Goal: Task Accomplishment & Management: Complete application form

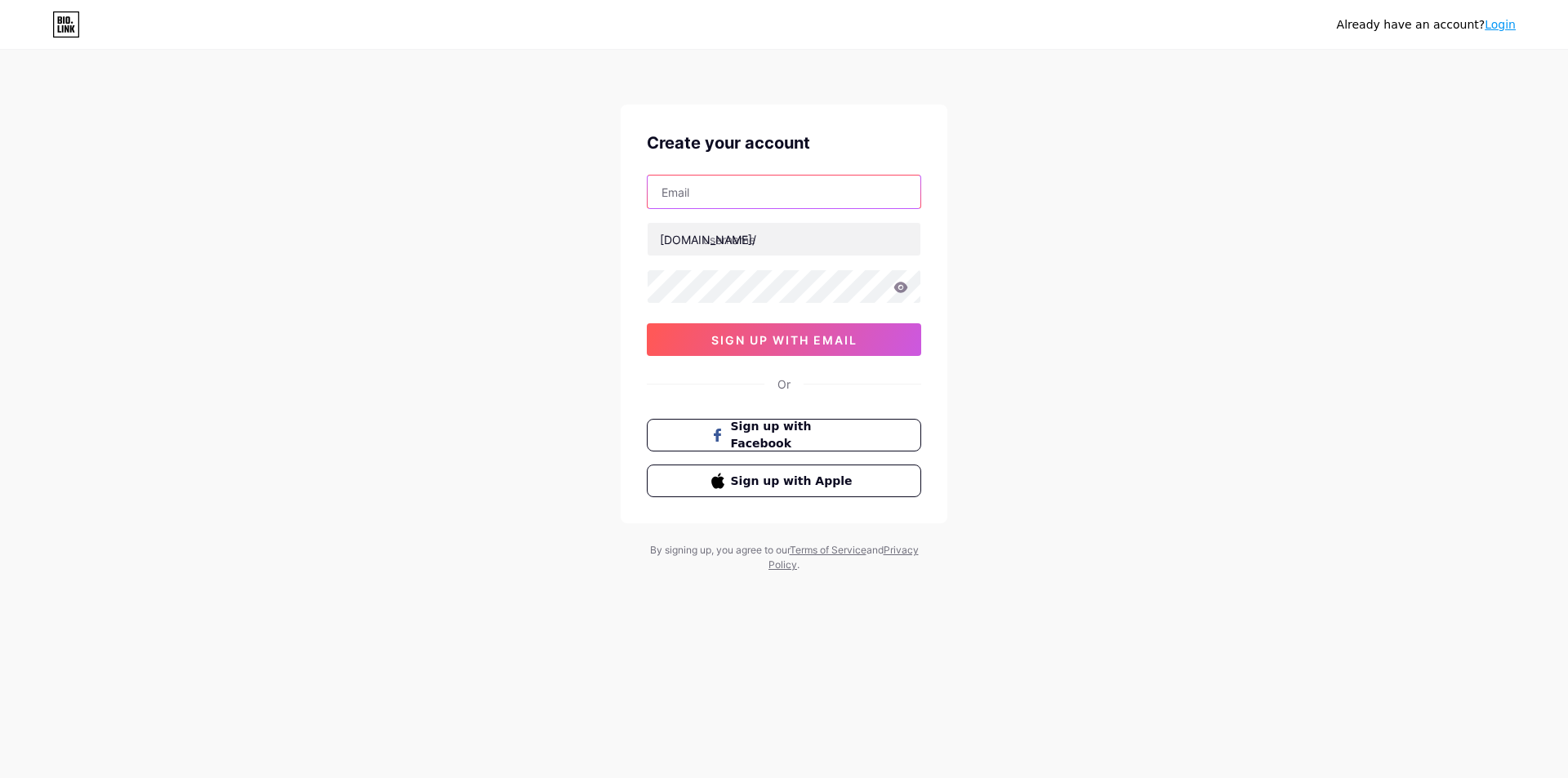
click at [735, 191] on input "text" at bounding box center [784, 191] width 273 height 32
paste input "[EMAIL_ADDRESS][DOMAIN_NAME]"
type input "[EMAIL_ADDRESS][DOMAIN_NAME]"
click at [713, 240] on input "text" at bounding box center [784, 239] width 273 height 32
click at [802, 245] on input "text" at bounding box center [784, 239] width 273 height 32
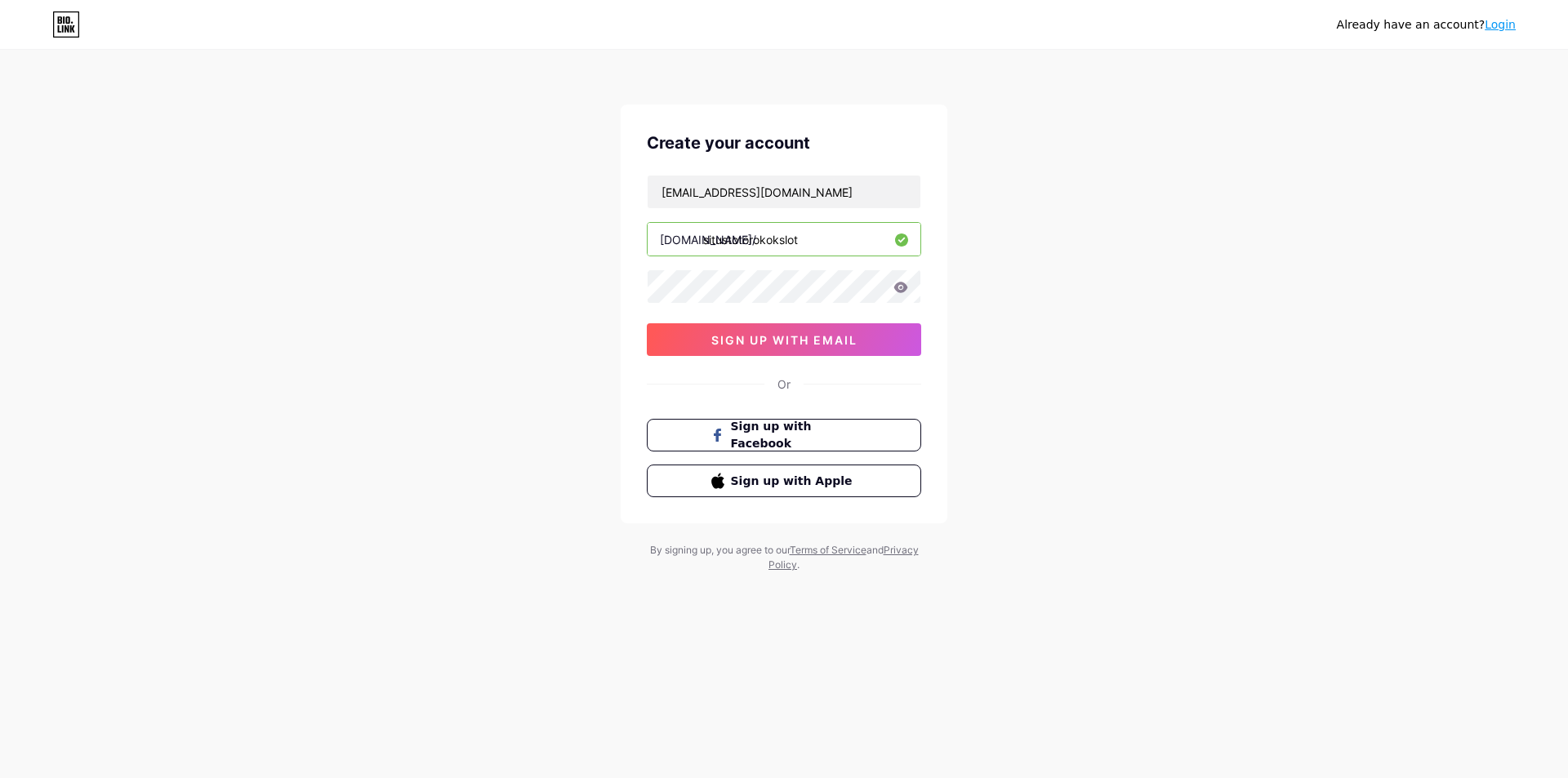
click at [749, 239] on input "situstotorokokslot" at bounding box center [784, 239] width 273 height 32
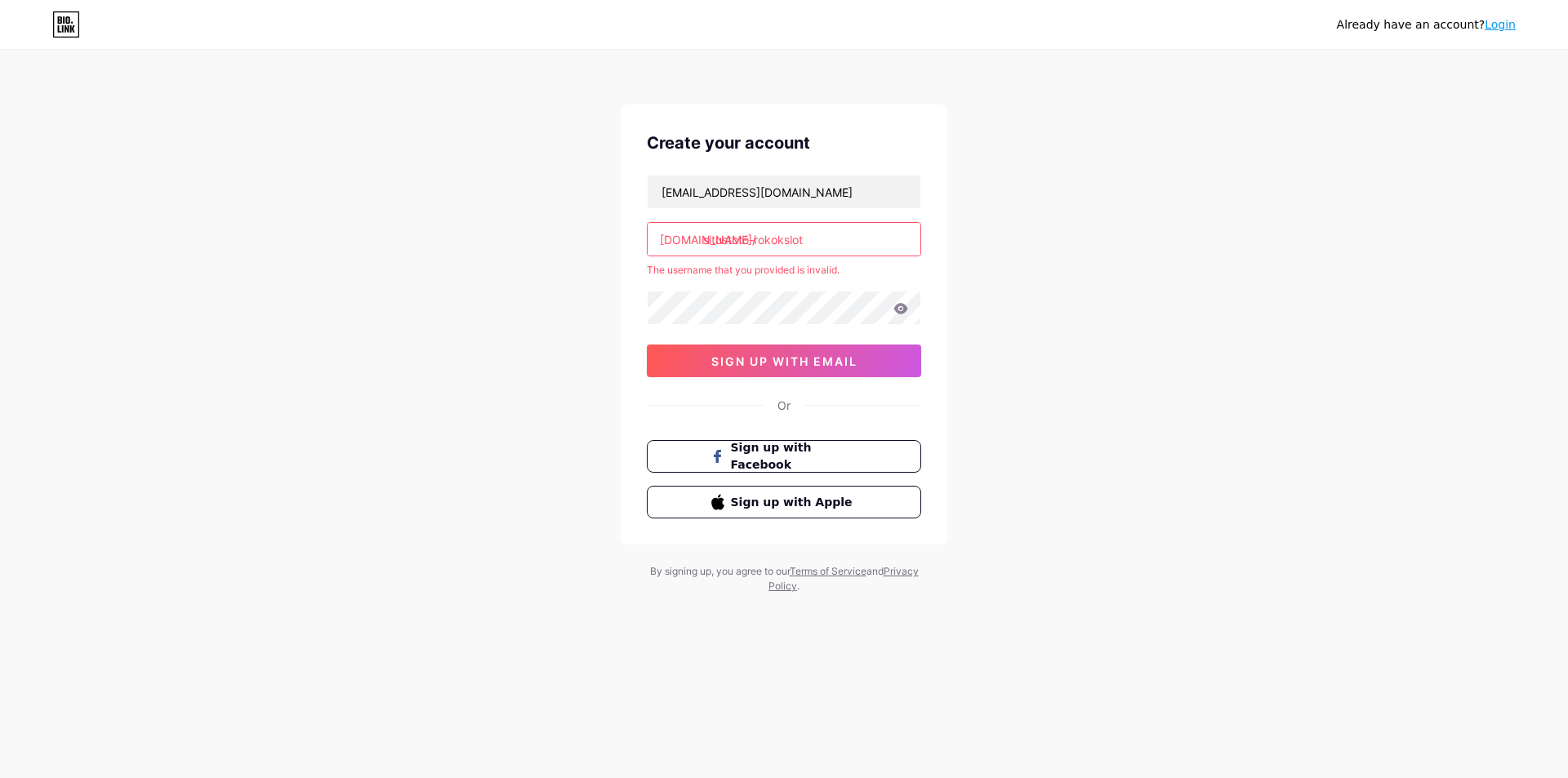
click at [753, 245] on input "situstoto-rokokslot" at bounding box center [784, 239] width 273 height 32
click at [759, 240] on input "situstoto-rokokslot" at bounding box center [784, 239] width 273 height 32
click at [755, 240] on input "situstoto-rokokslot" at bounding box center [784, 239] width 273 height 32
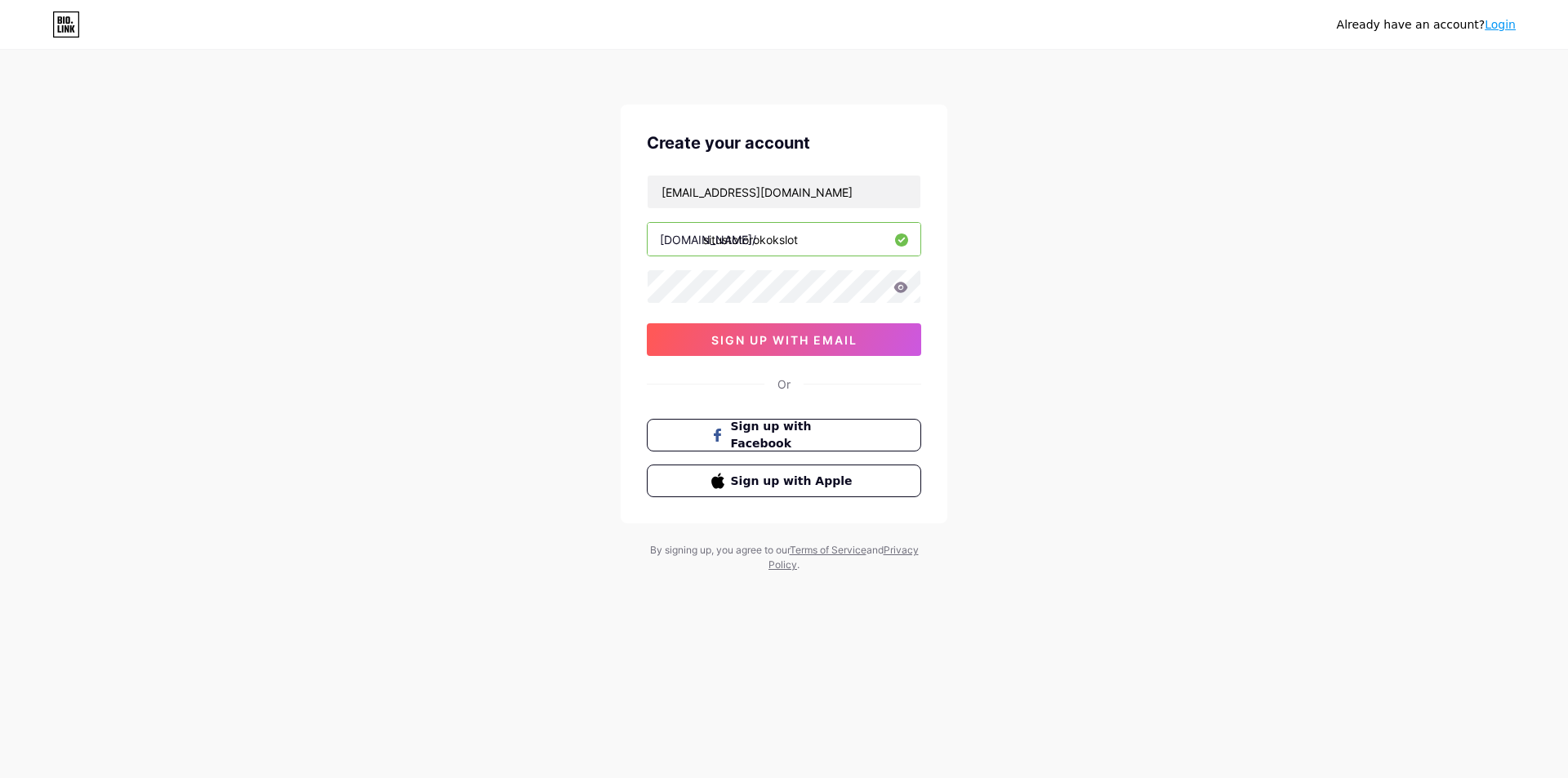
type input "situstotorokokslot"
click at [901, 289] on icon at bounding box center [901, 287] width 14 height 11
click at [900, 283] on icon at bounding box center [901, 287] width 14 height 11
click at [580, 280] on div "Already have an account? Login Create your account rulamahesa@gmail.com bio.lin…" at bounding box center [784, 312] width 1568 height 625
click at [802, 340] on span "sign up with email" at bounding box center [784, 339] width 146 height 14
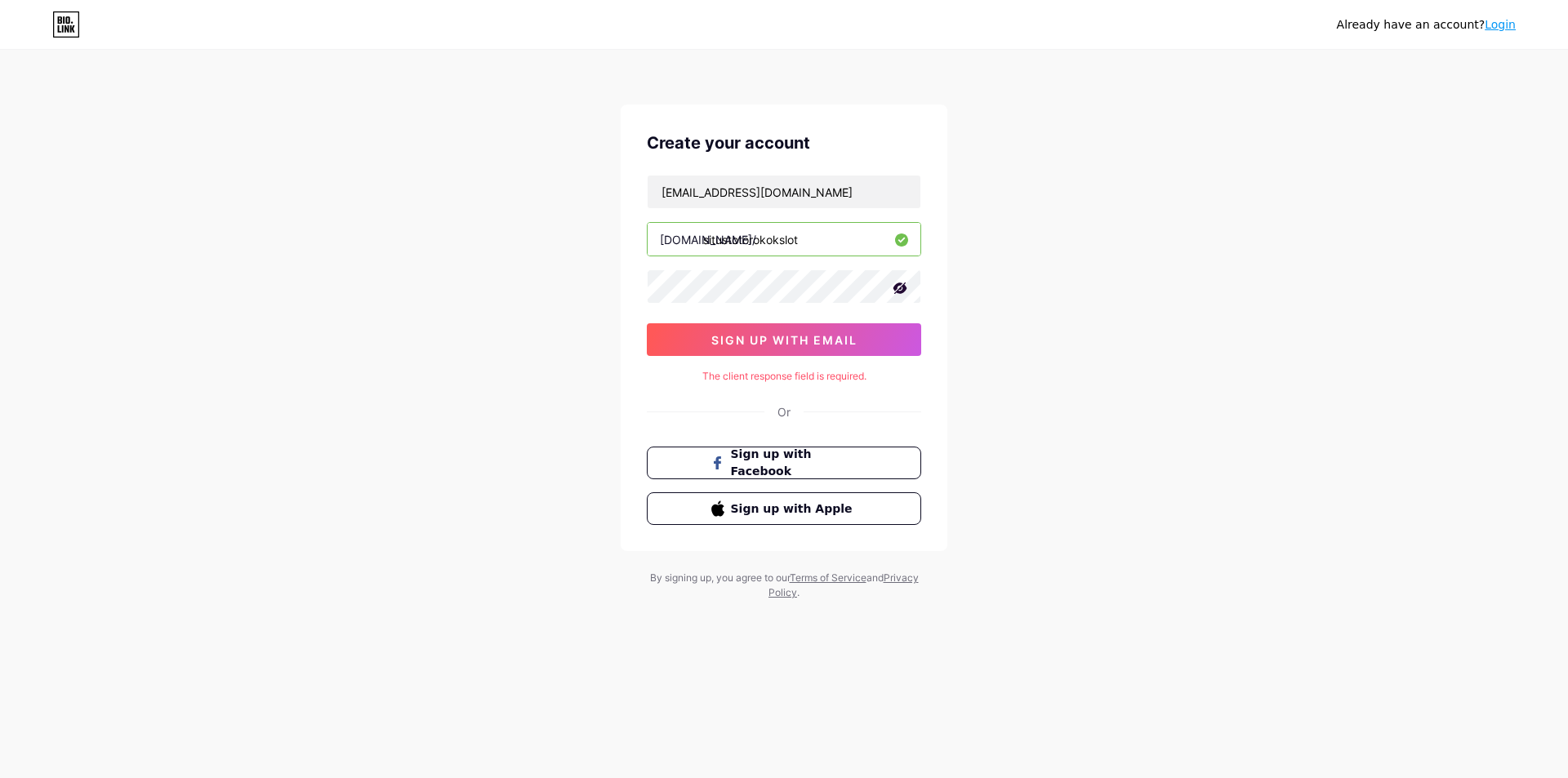
click at [819, 410] on div "Or" at bounding box center [784, 412] width 275 height 17
click at [1056, 249] on div "Sudah punya akun? Masuk Buat akun Anda rulamahesa@gmail.com bio.link/ situstoto…" at bounding box center [784, 326] width 1568 height 652
click at [833, 384] on div "Buat akun Anda rulamahesa@gmail.com bio.link/ situstotorokokslot daftar dengan …" at bounding box center [784, 328] width 327 height 447
click at [825, 373] on font "Kolom respons klien wajib diisi." at bounding box center [784, 376] width 141 height 12
click at [784, 411] on font "Atau" at bounding box center [784, 412] width 24 height 14
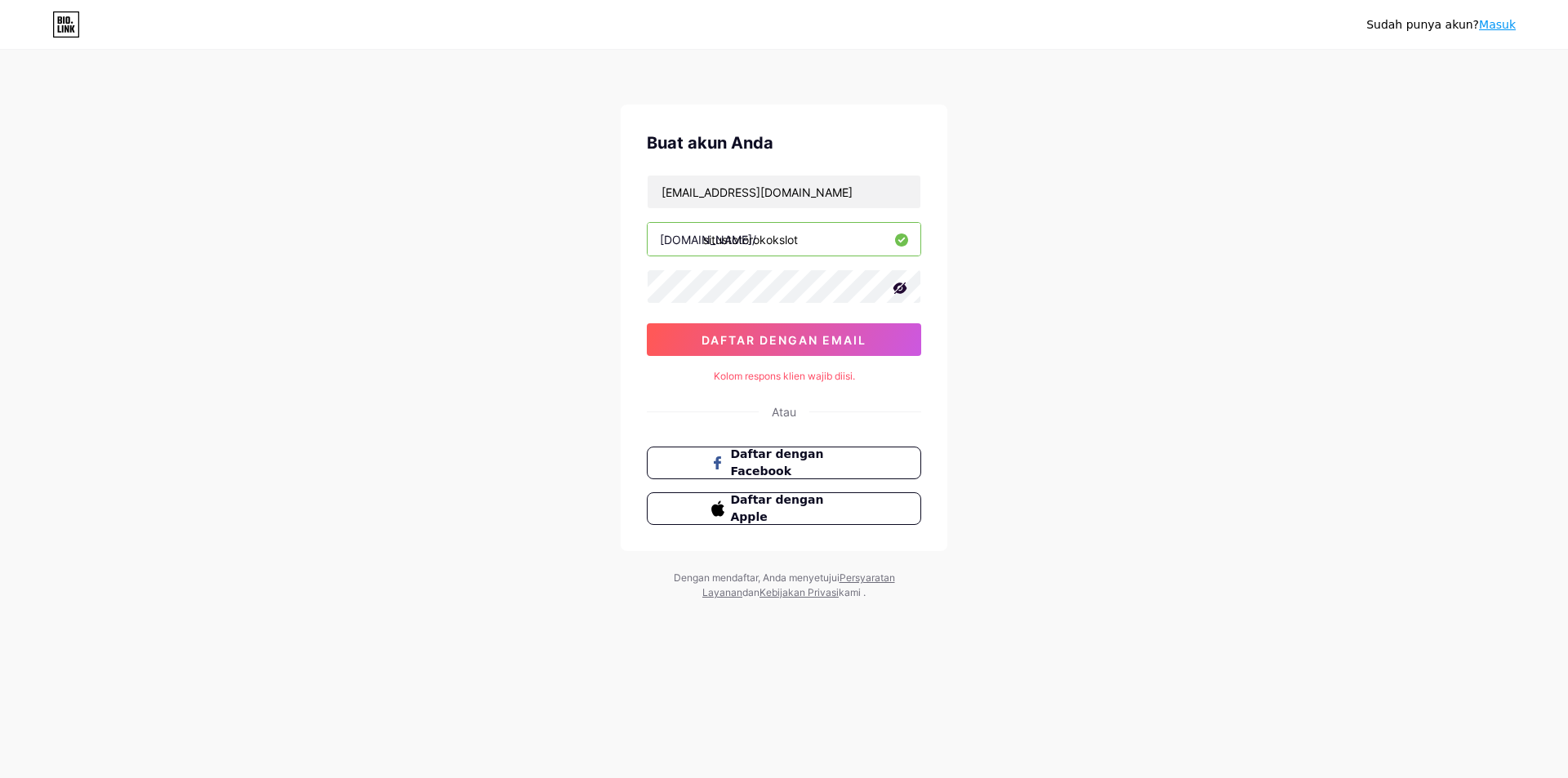
drag, startPoint x: 1002, startPoint y: 393, endPoint x: 843, endPoint y: 400, distance: 159.2
click at [1000, 393] on div "Sudah punya akun? Masuk Buat akun Anda rulamahesa@gmail.com bio.link/ situstoto…" at bounding box center [784, 326] width 1568 height 652
click at [786, 410] on font "Atau" at bounding box center [784, 412] width 24 height 14
click at [905, 281] on icon at bounding box center [900, 289] width 17 height 17
click at [859, 339] on font "daftar dengan email" at bounding box center [784, 339] width 165 height 14
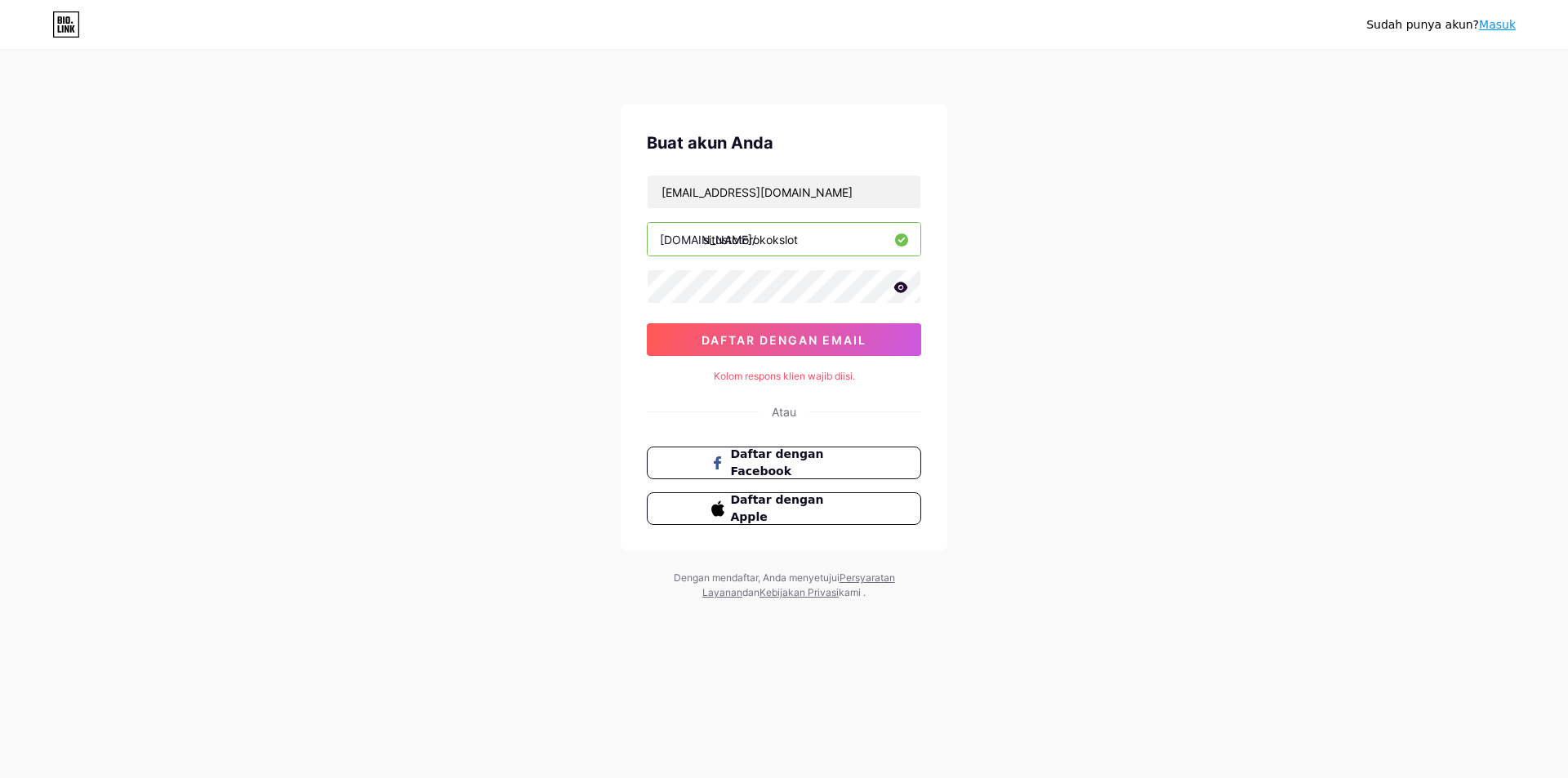
click at [1495, 27] on font "Masuk" at bounding box center [1497, 25] width 37 height 13
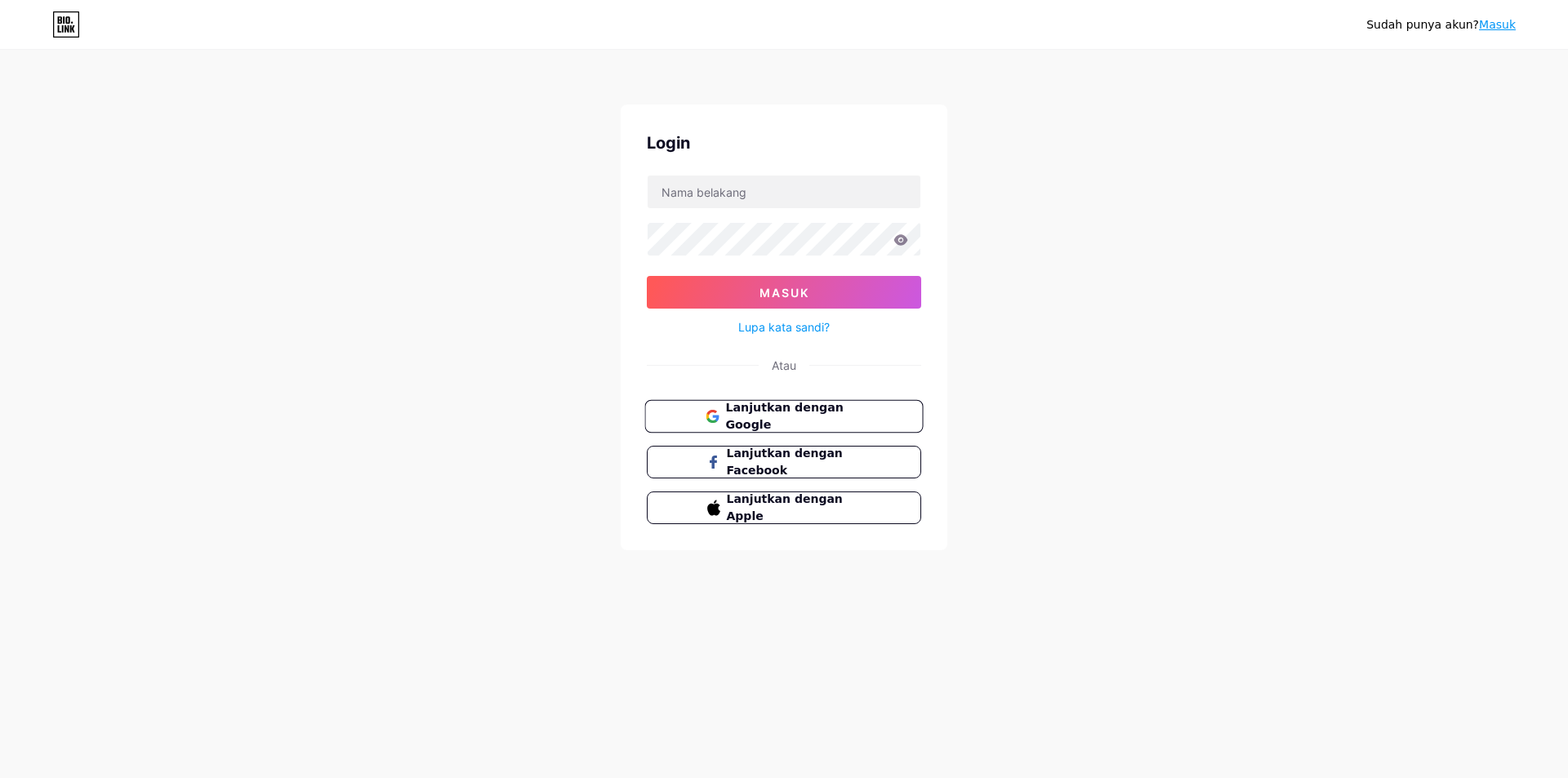
click at [795, 422] on font "Lanjutkan dengan Google" at bounding box center [784, 416] width 117 height 31
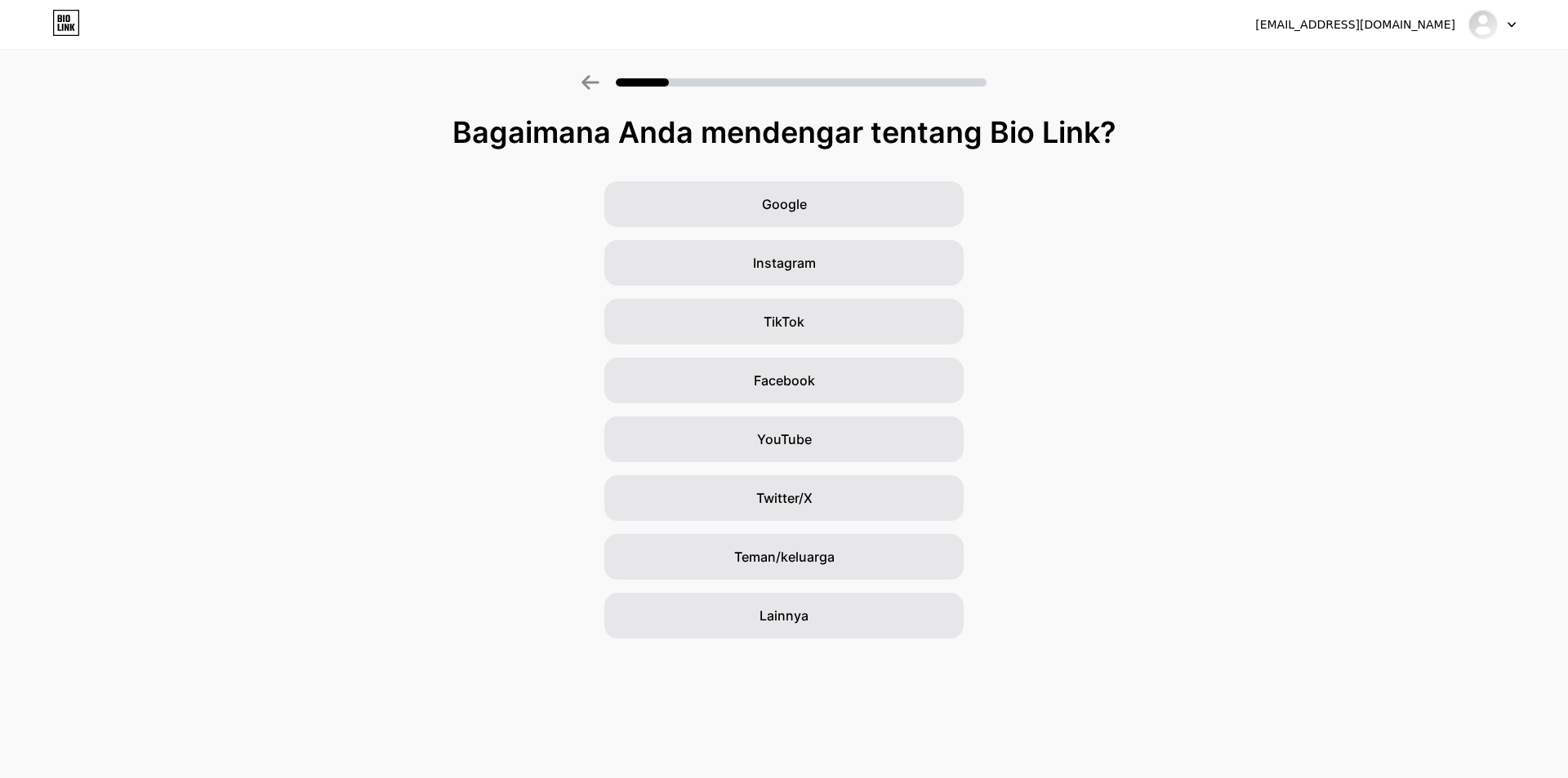
click at [1131, 233] on div "Google Instagram TikTok Facebook YouTube Twitter/X Teman/keluarga Lainnya" at bounding box center [784, 410] width 1568 height 458
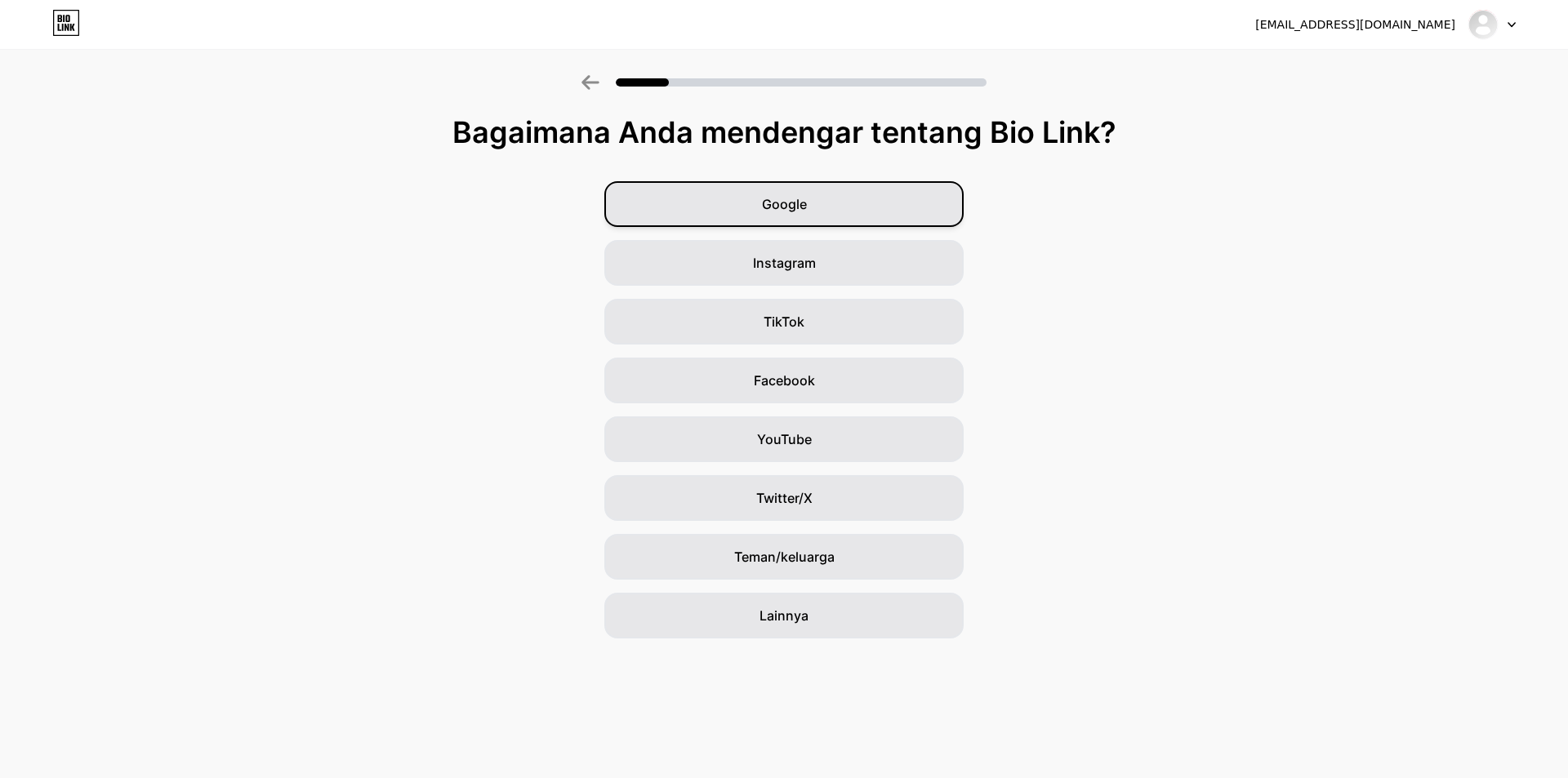
click at [868, 206] on div "Google" at bounding box center [784, 204] width 359 height 46
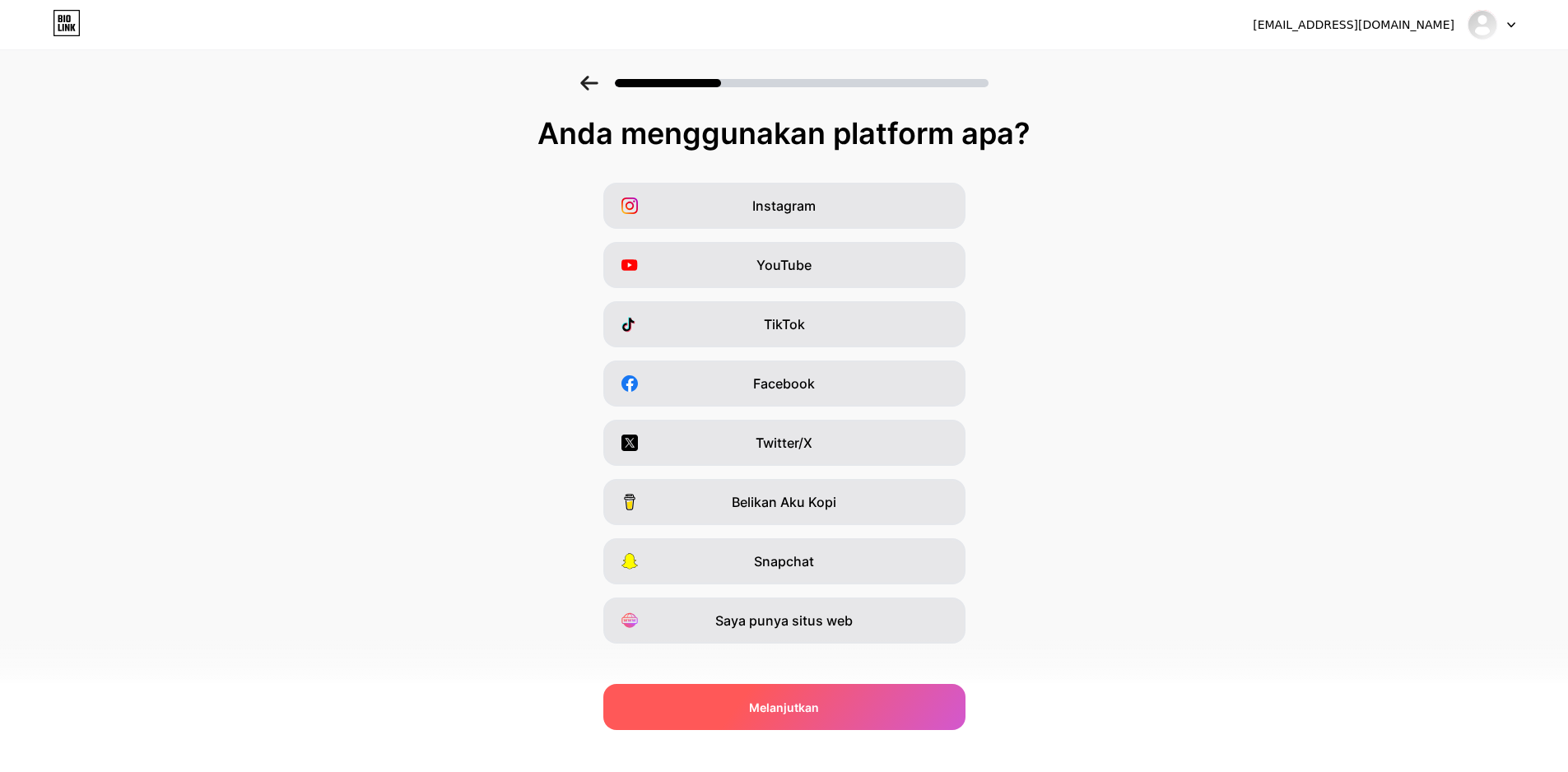
click at [922, 697] on div "Melanjutkan" at bounding box center [785, 707] width 362 height 46
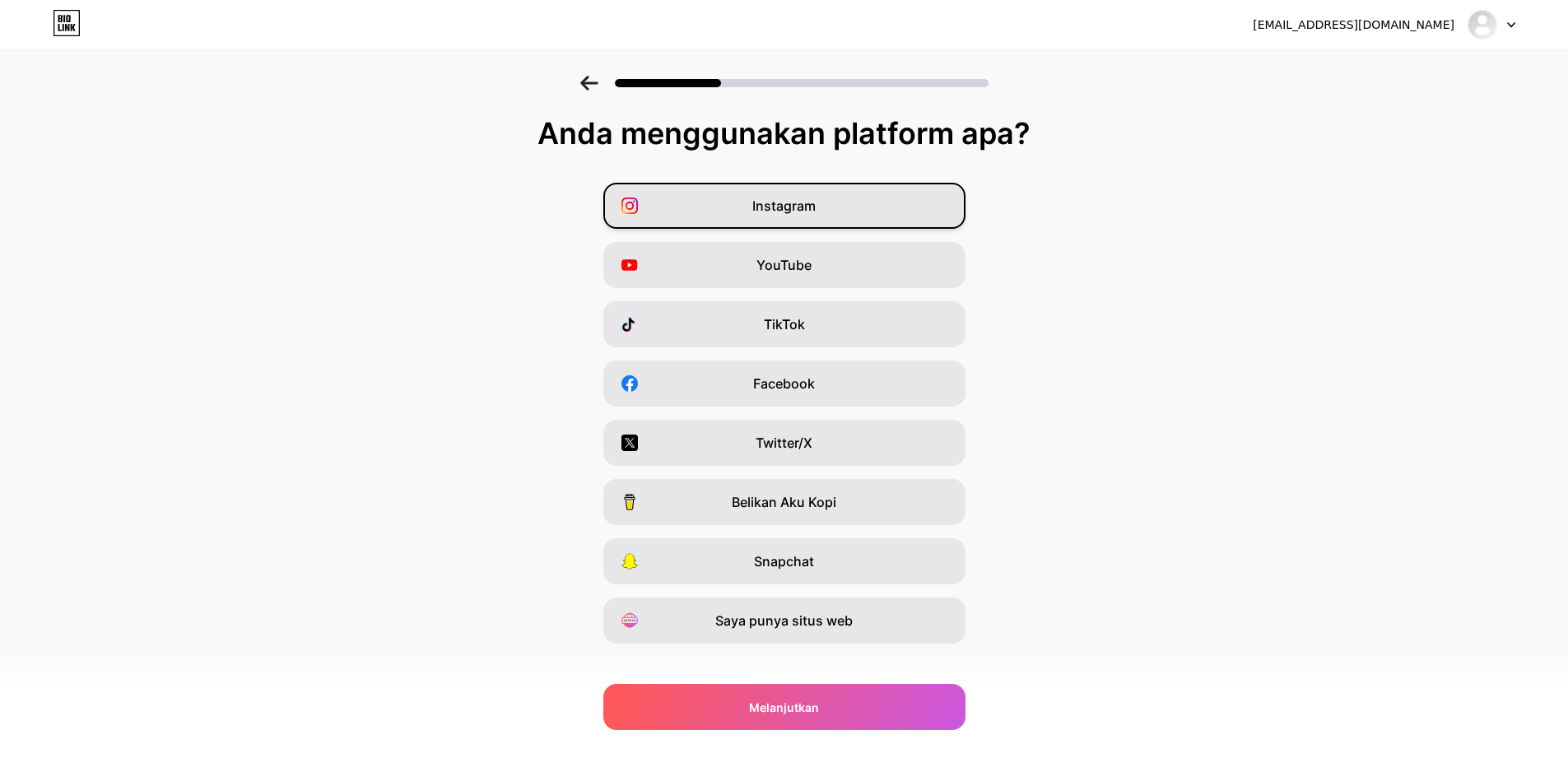
click at [799, 189] on div "Instagram" at bounding box center [785, 205] width 362 height 46
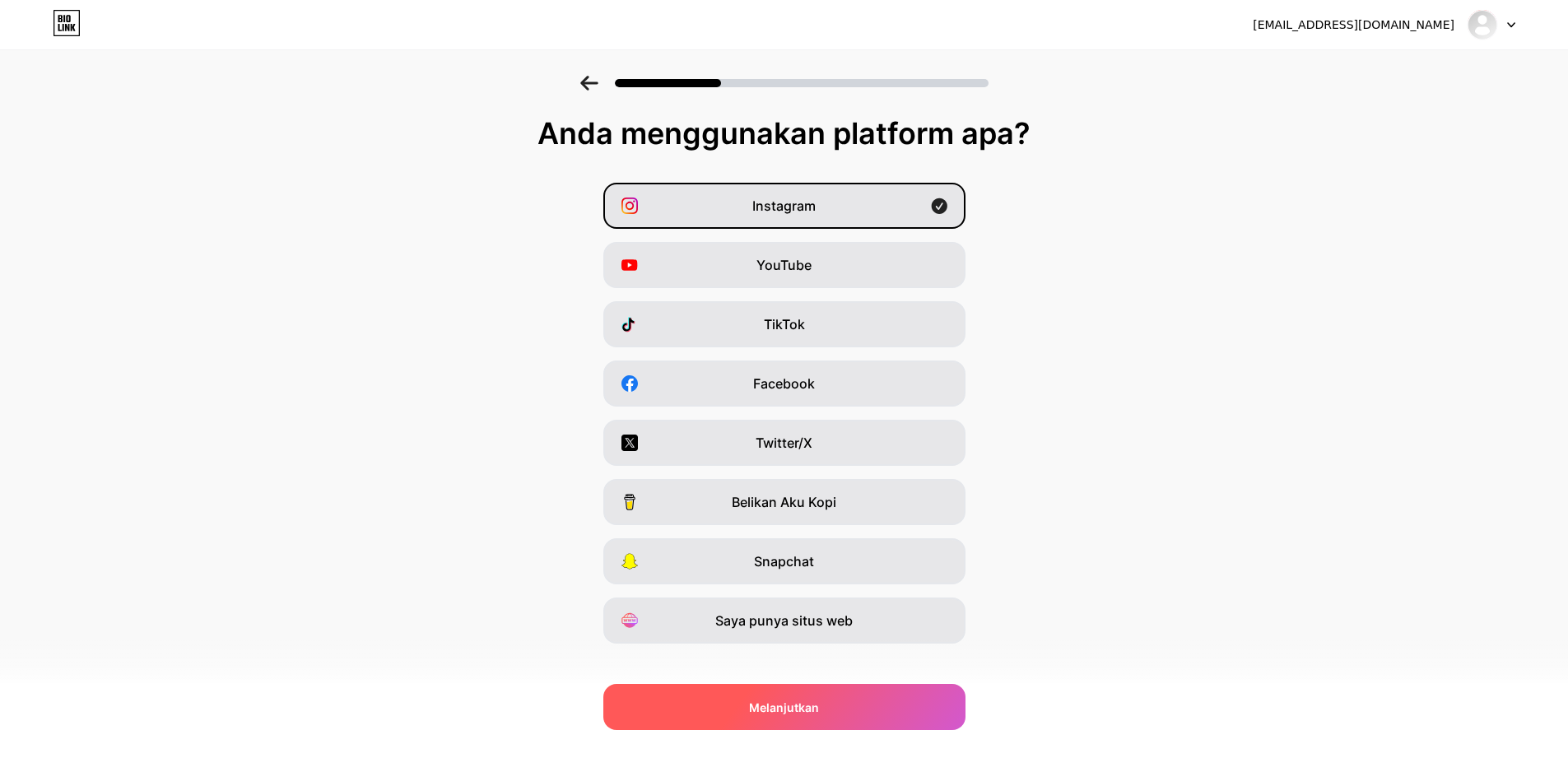
click at [860, 696] on div "Melanjutkan" at bounding box center [785, 707] width 362 height 46
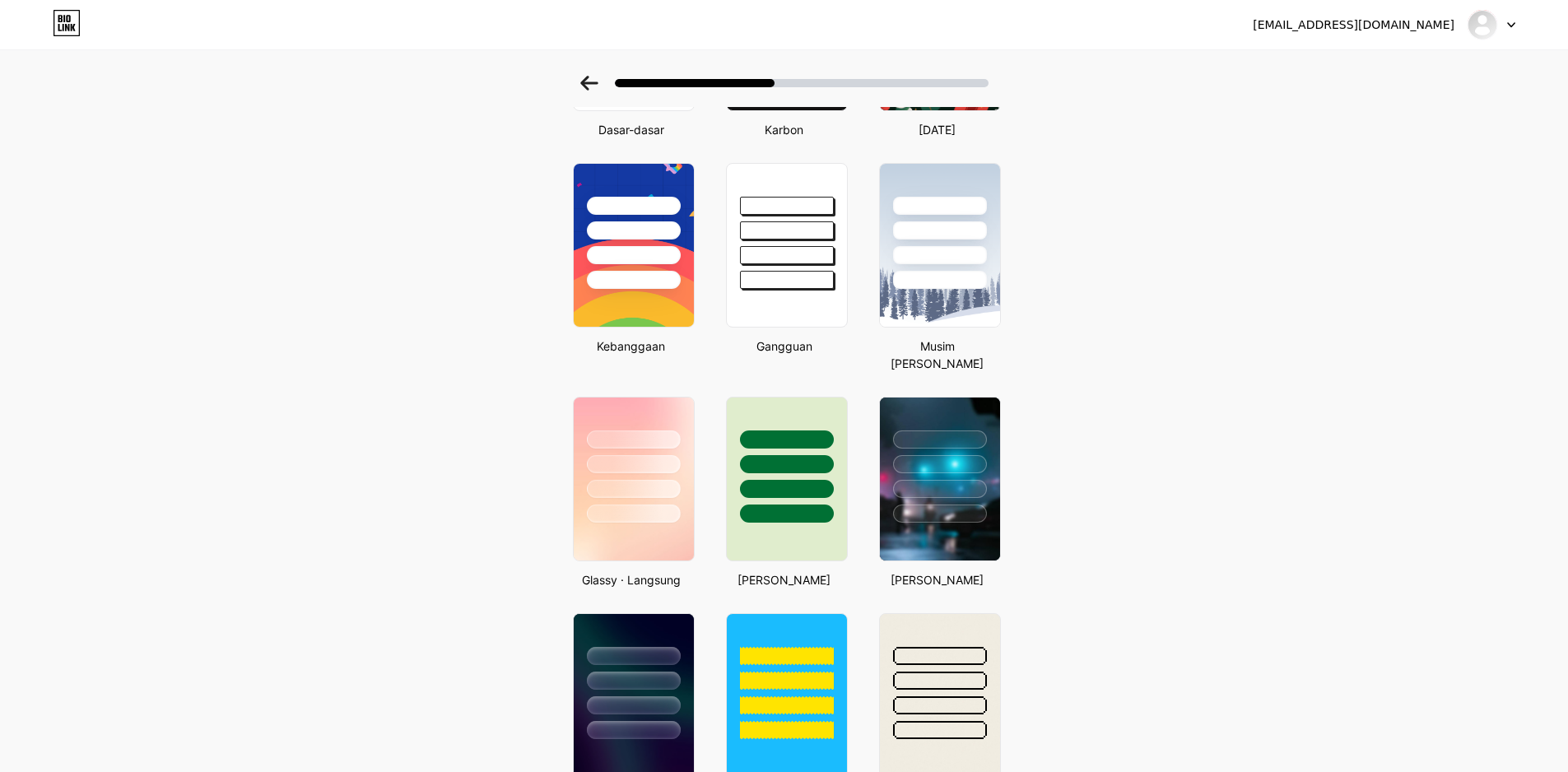
scroll to position [236, 0]
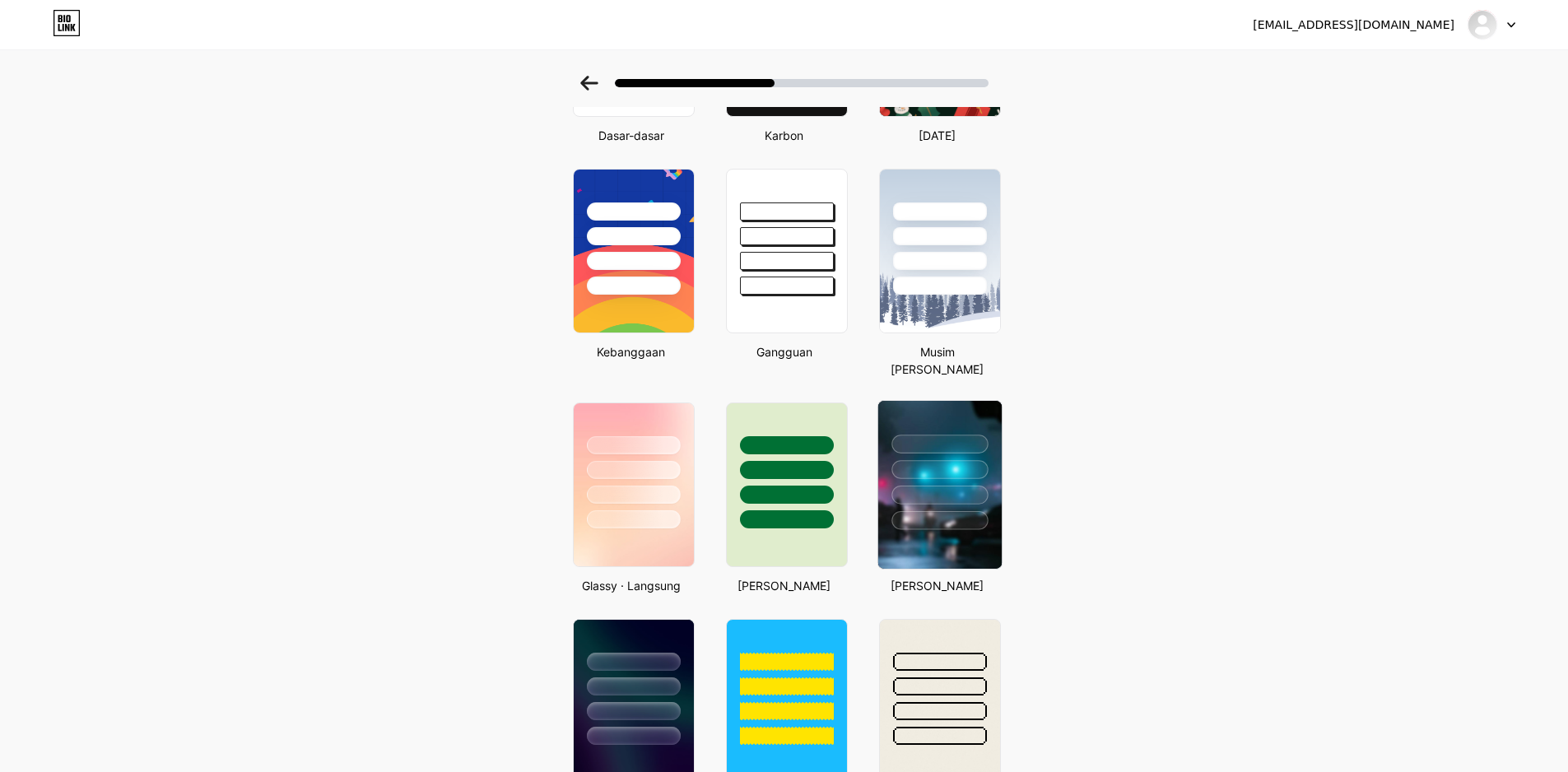
click at [952, 514] on div at bounding box center [939, 521] width 96 height 19
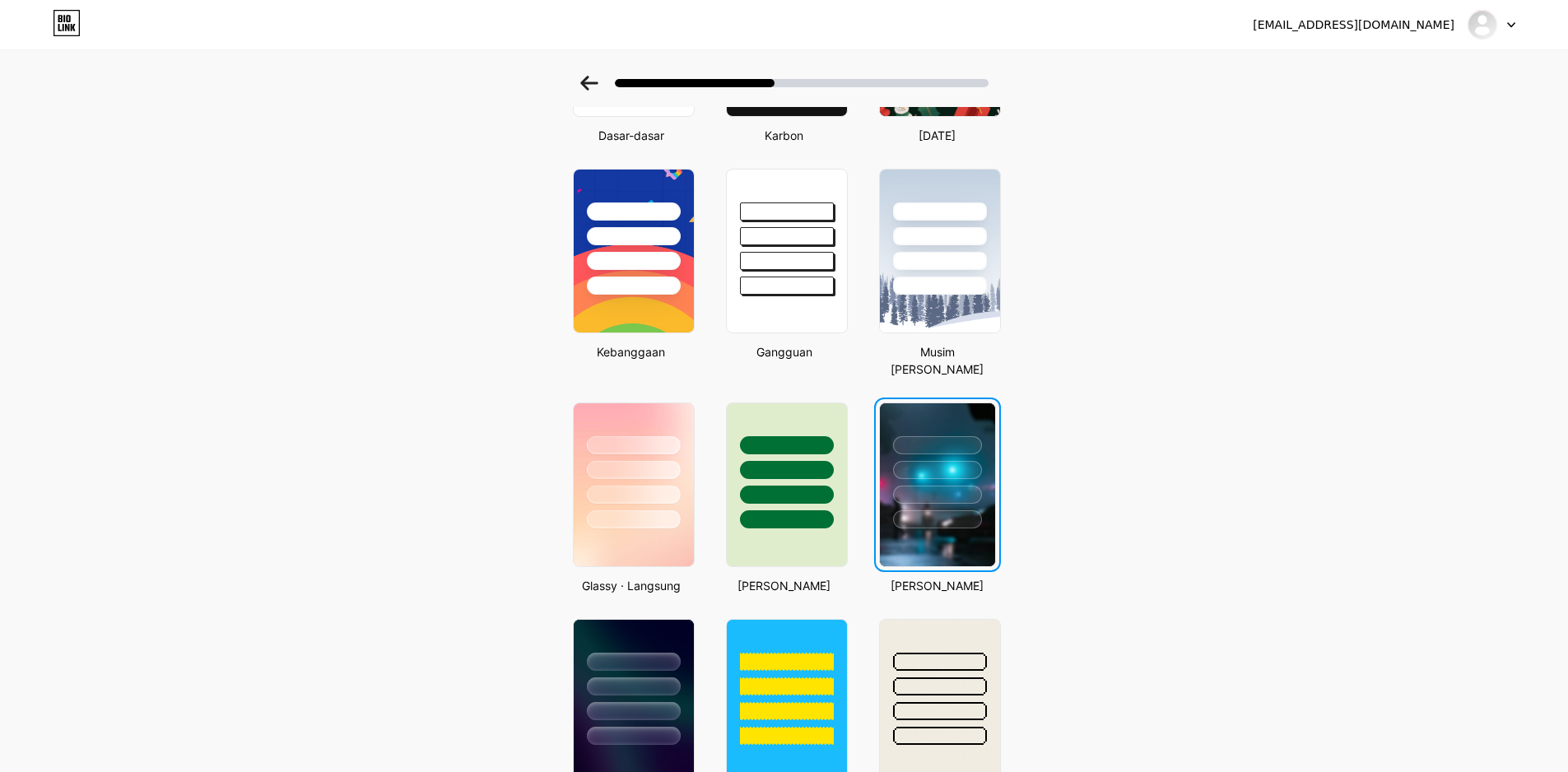
scroll to position [0, 0]
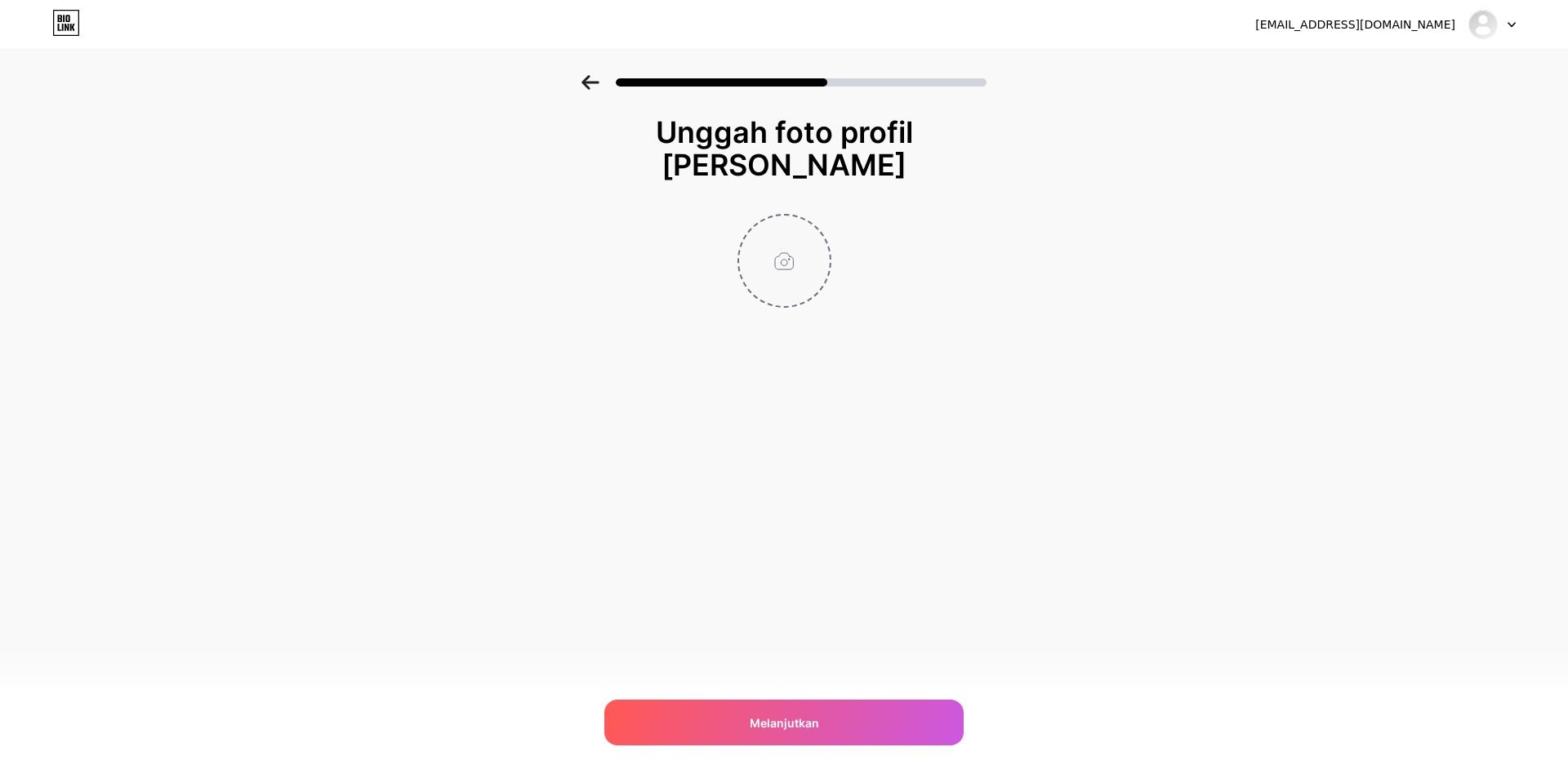
click at [797, 277] on input "file" at bounding box center [784, 260] width 91 height 91
type input "C:\fakepath\b81207d5-366d-423d-aa09-305eacdf811d-removebg-preview-removebg-prev…"
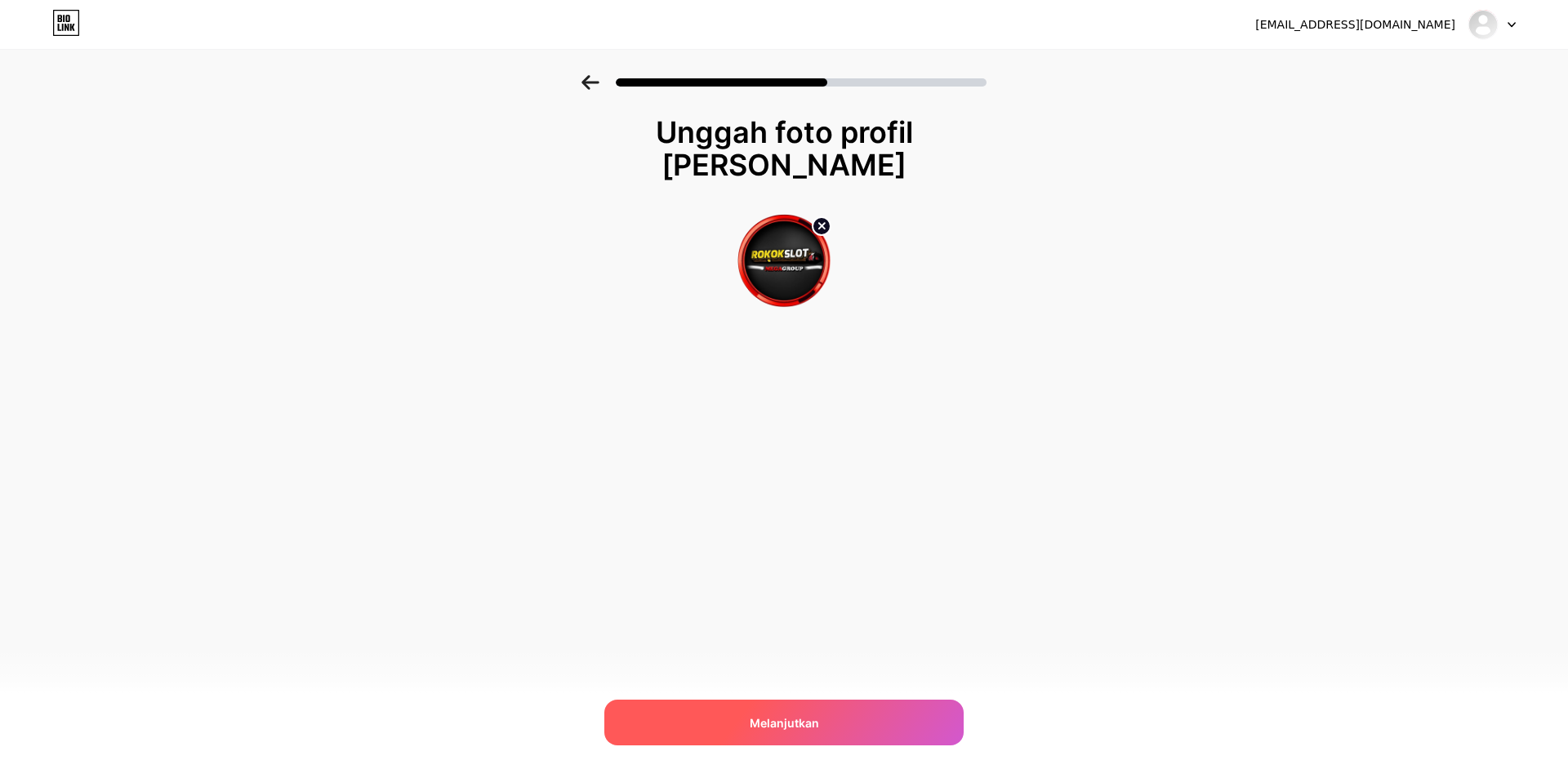
click at [888, 715] on div "Melanjutkan" at bounding box center [784, 722] width 359 height 46
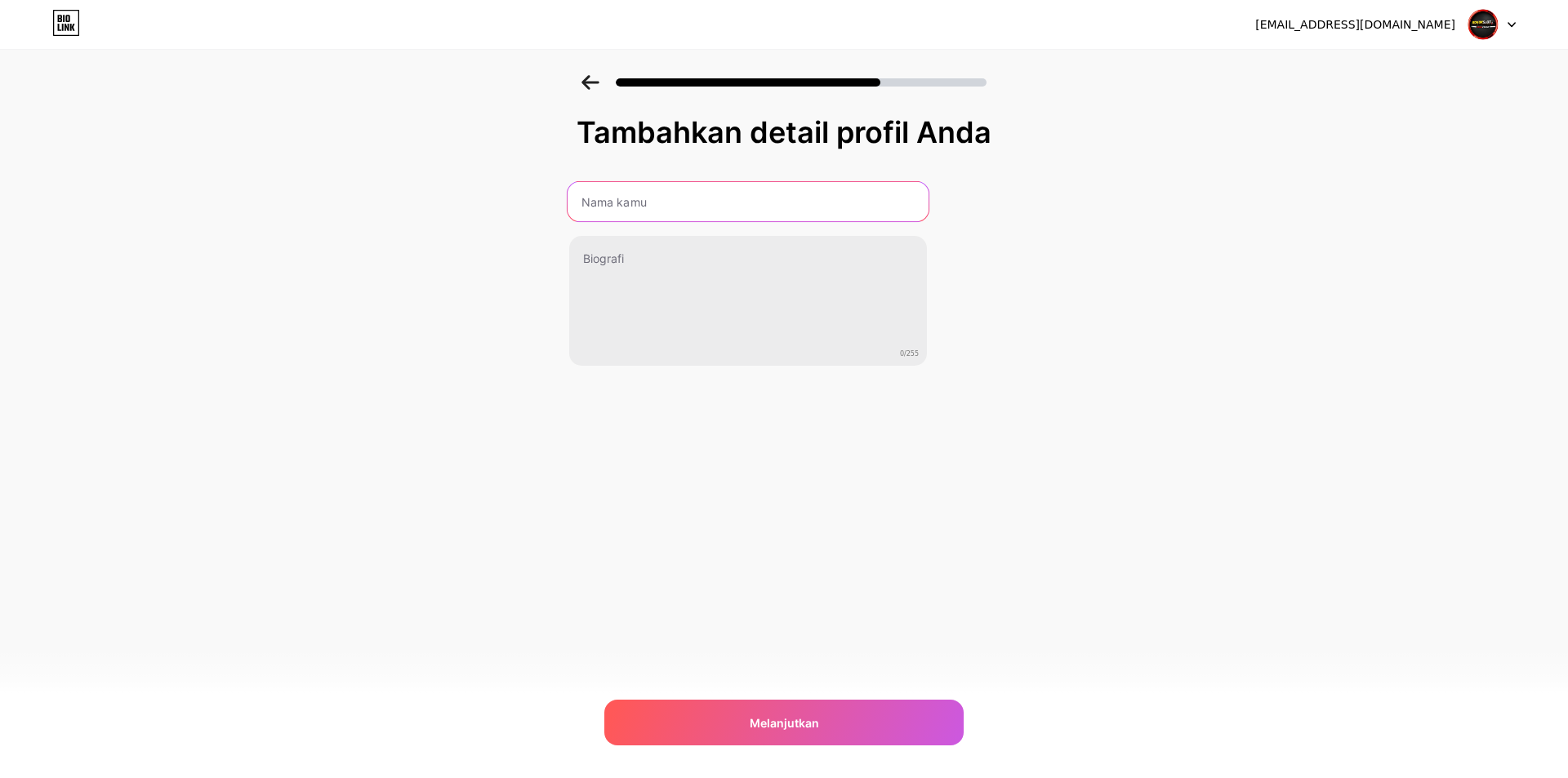
drag, startPoint x: 680, startPoint y: 197, endPoint x: 553, endPoint y: 195, distance: 127.0
click at [553, 195] on div "Tambahkan detail profil Anda 0/255 Melanjutkan Kesalahan" at bounding box center [784, 261] width 1568 height 374
type input "r"
type input "ROKOKSLOT SITUS TOTO TERPERCAYA"
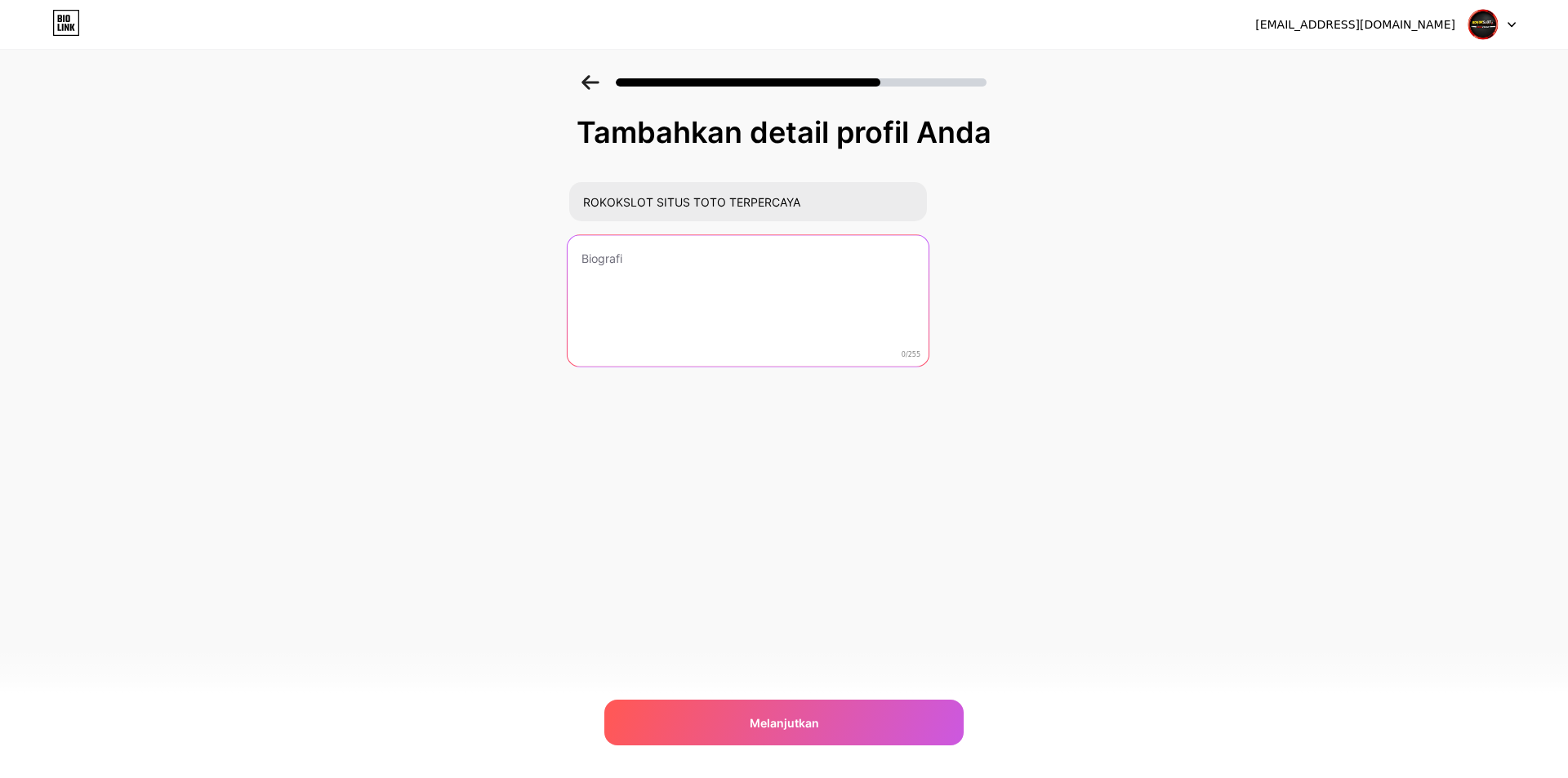
drag, startPoint x: 655, startPoint y: 329, endPoint x: 651, endPoint y: 295, distance: 34.2
click at [655, 329] on textarea at bounding box center [748, 302] width 361 height 133
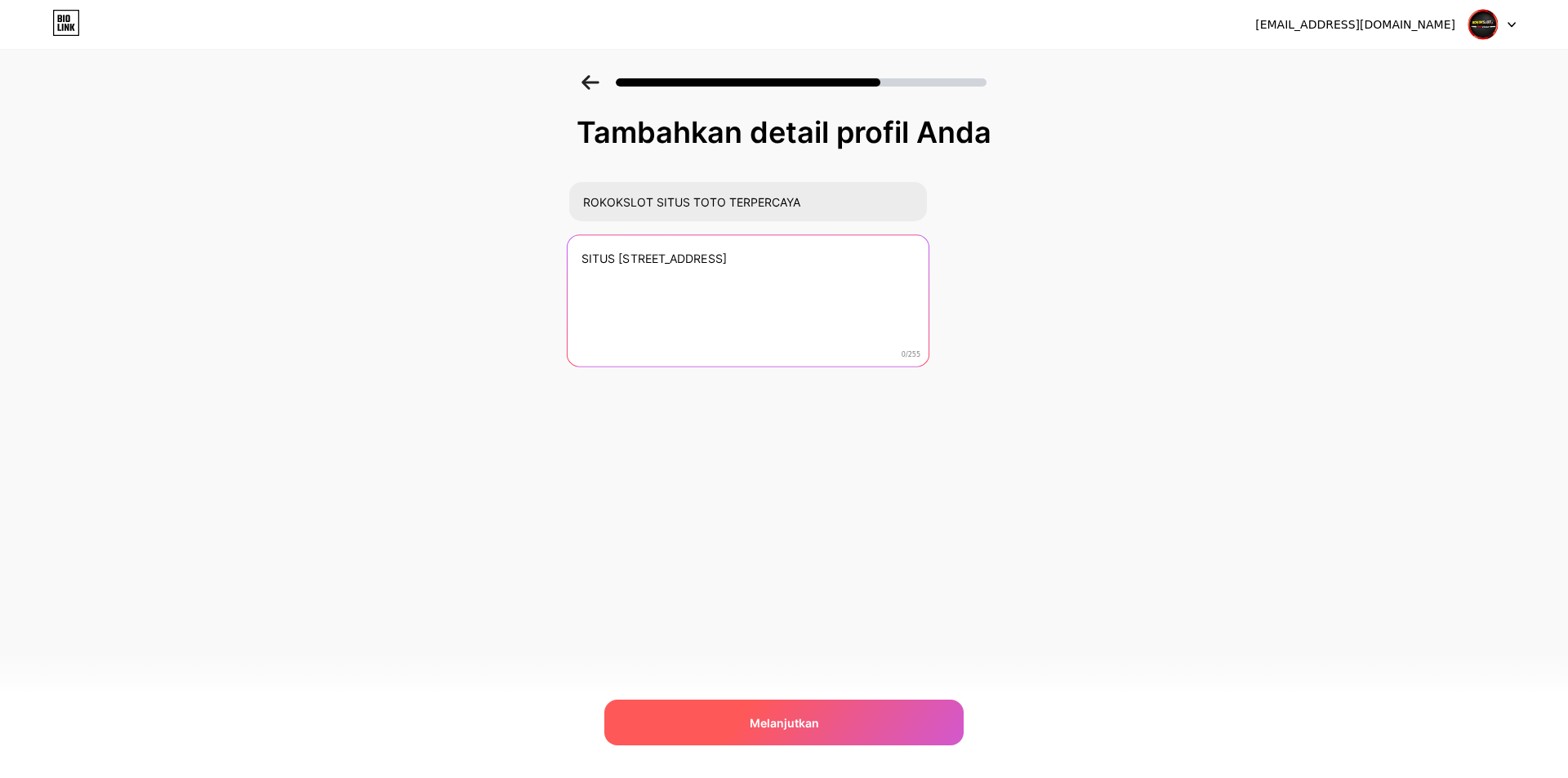
type textarea "SITUS [STREET_ADDRESS]"
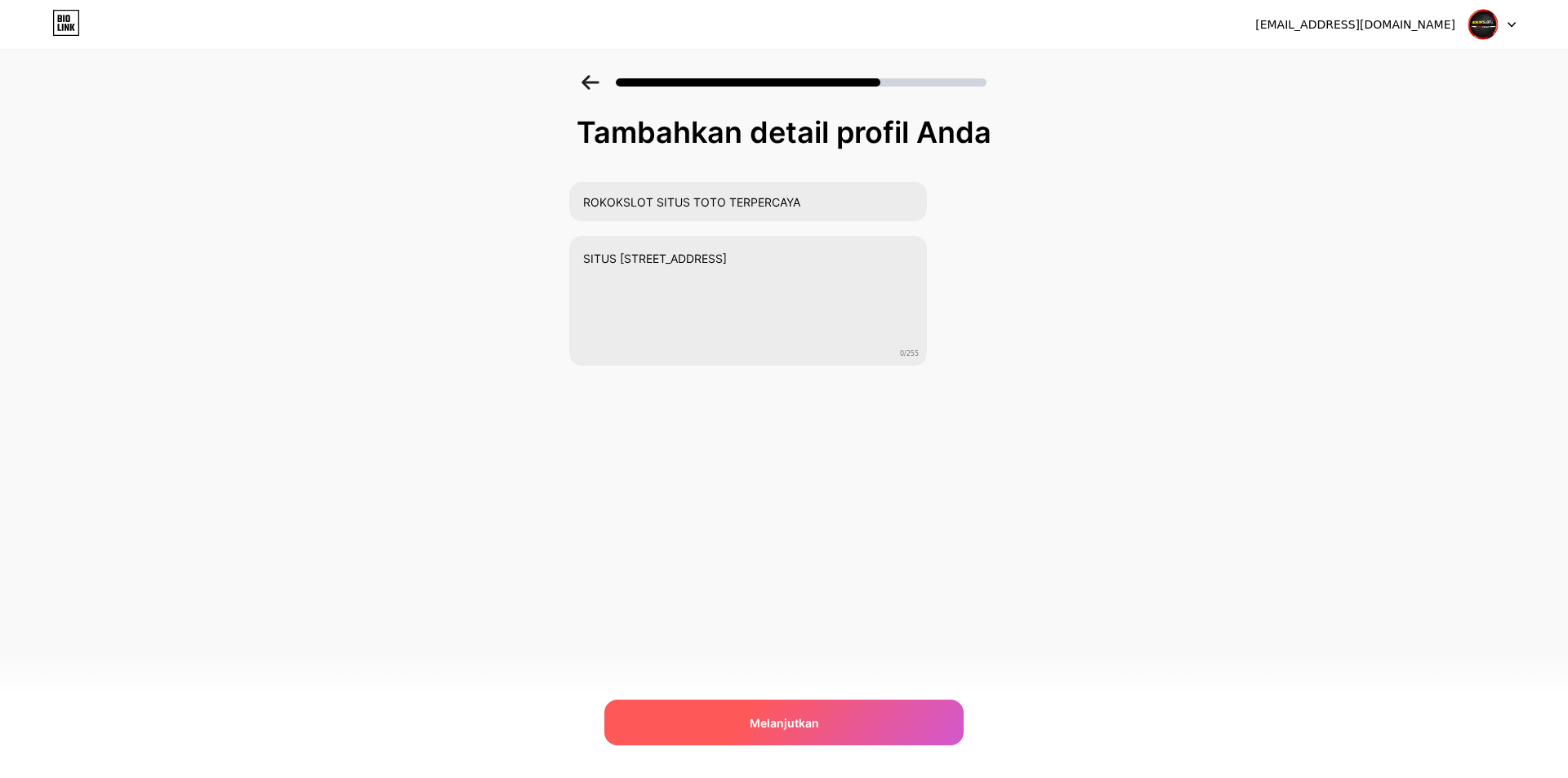
click at [791, 703] on div "Melanjutkan" at bounding box center [784, 722] width 359 height 46
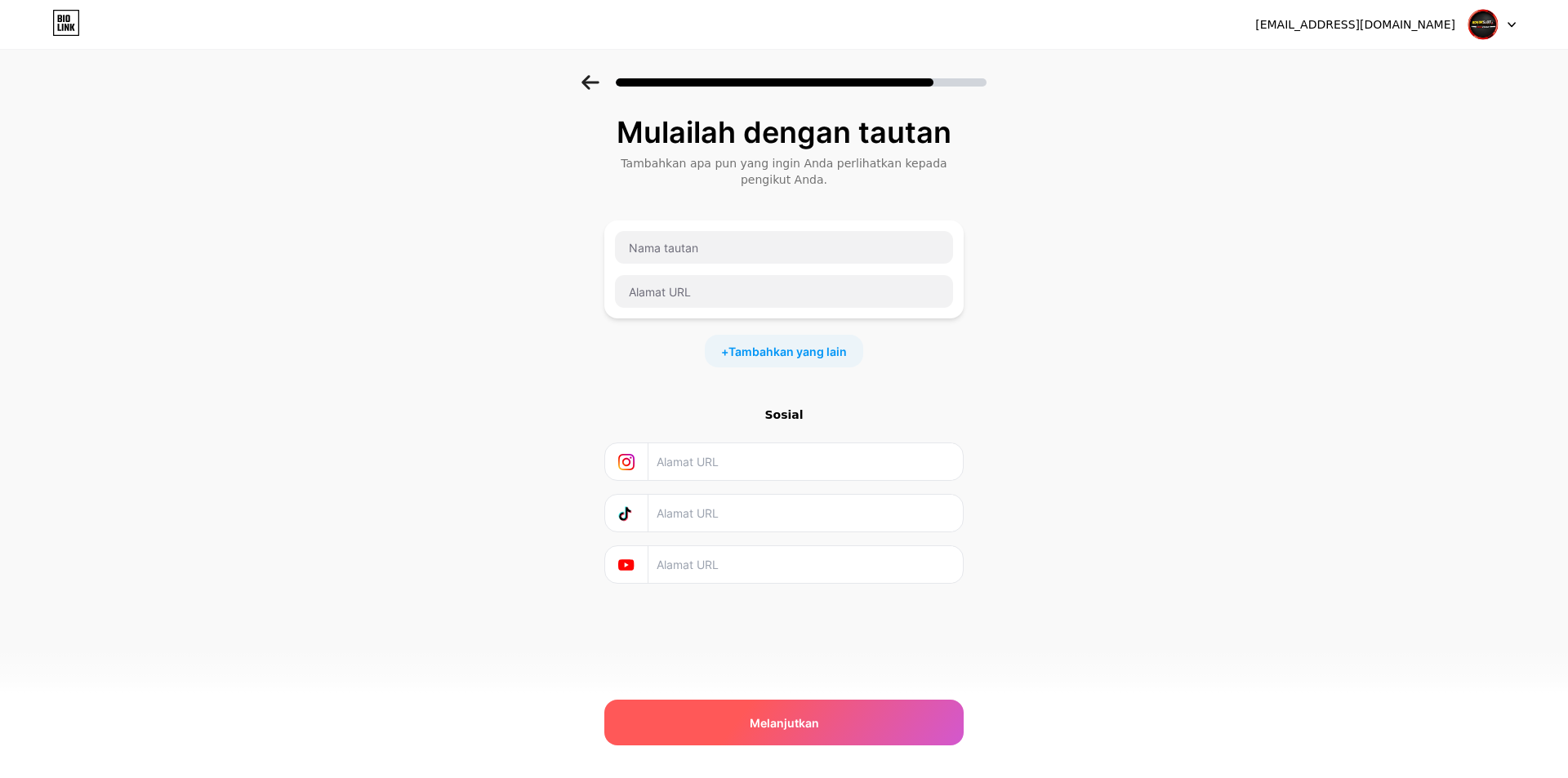
click at [849, 726] on div "Melanjutkan" at bounding box center [784, 722] width 359 height 46
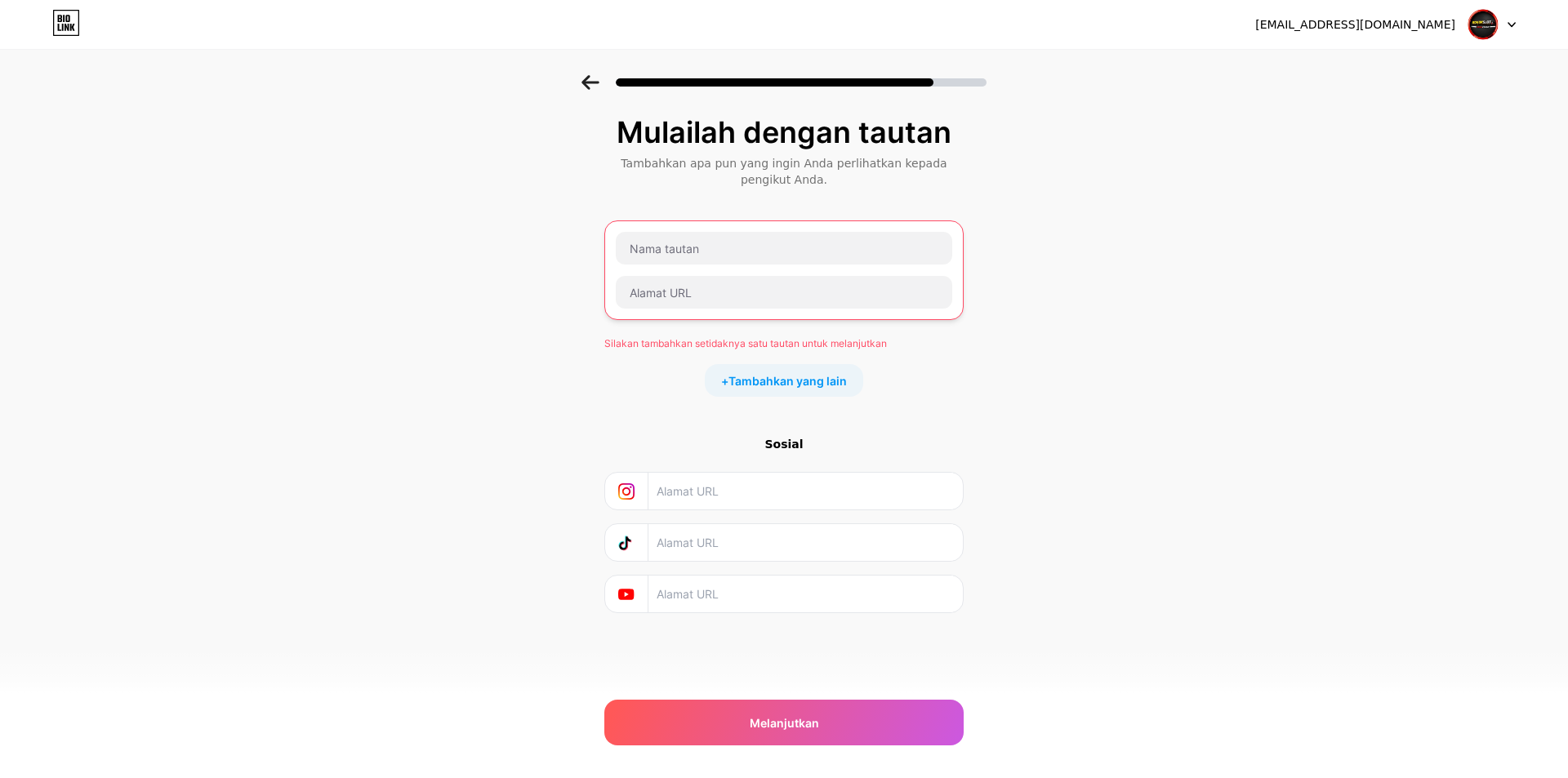
click at [771, 497] on input "text" at bounding box center [804, 491] width 296 height 37
click at [860, 729] on div "Melanjutkan" at bounding box center [784, 722] width 359 height 46
click at [766, 385] on font "Tambahkan yang lain" at bounding box center [788, 381] width 118 height 14
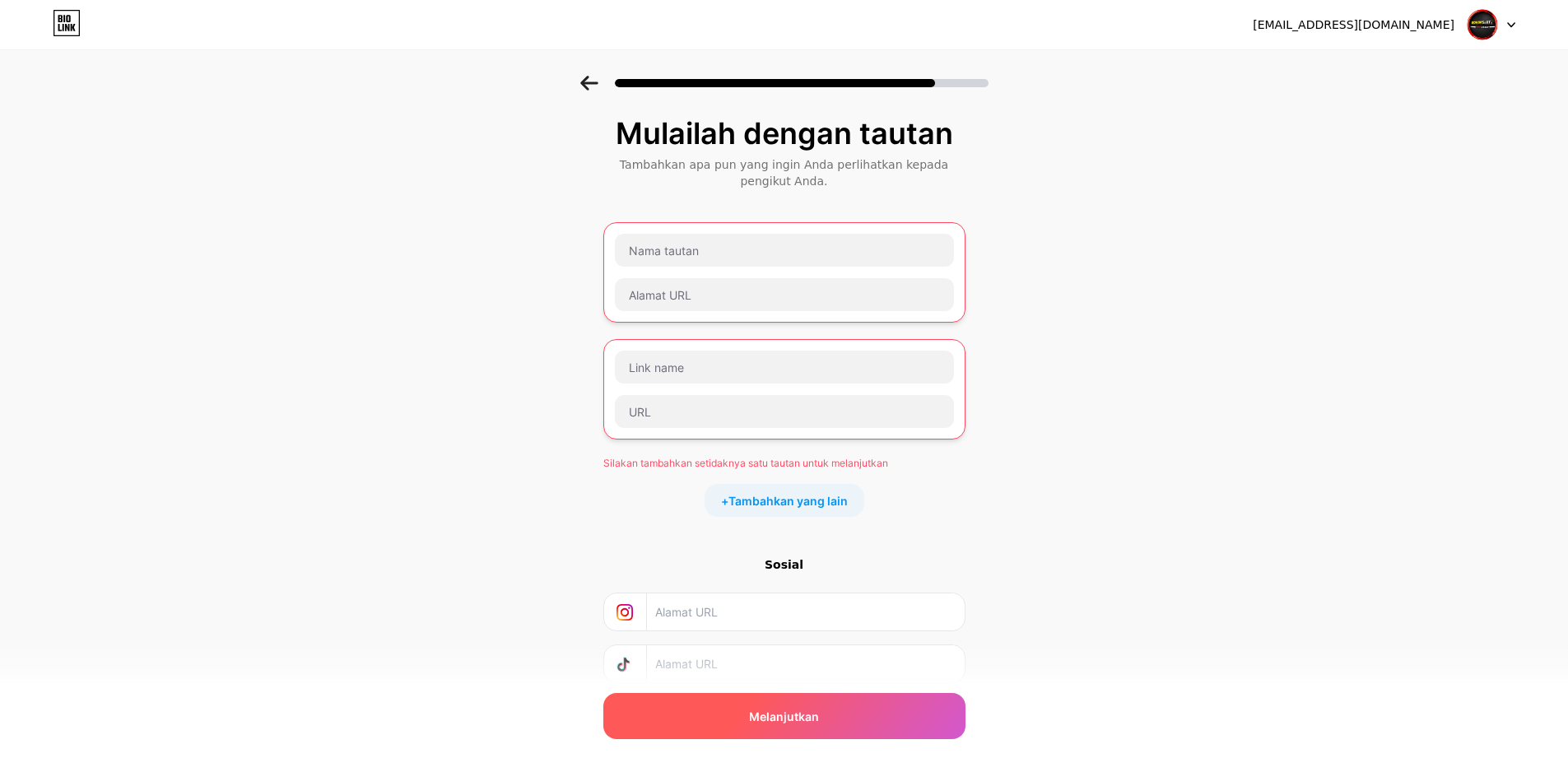
click at [849, 722] on div "Melanjutkan" at bounding box center [785, 715] width 362 height 46
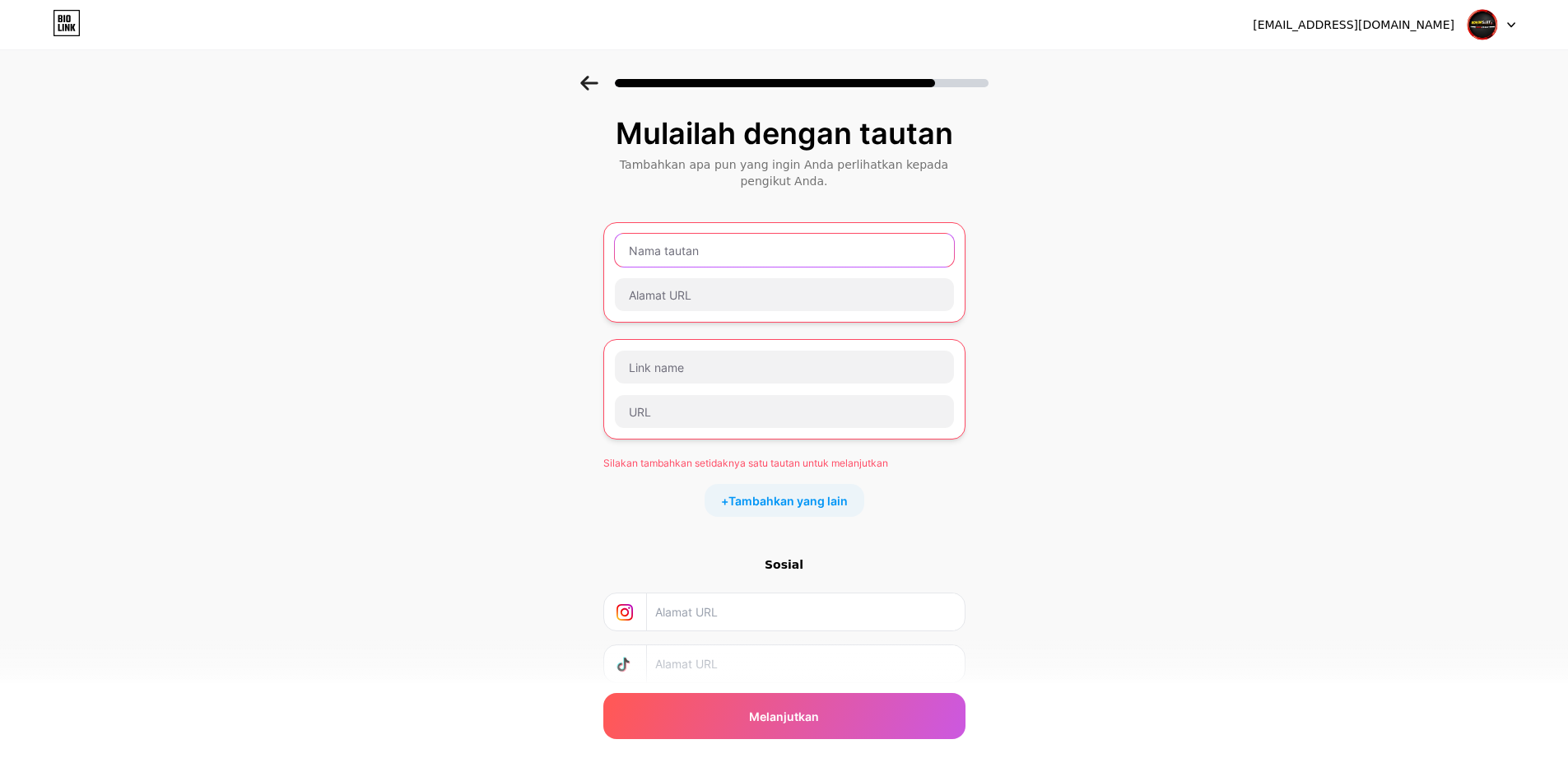
click at [718, 250] on input "text" at bounding box center [784, 250] width 339 height 33
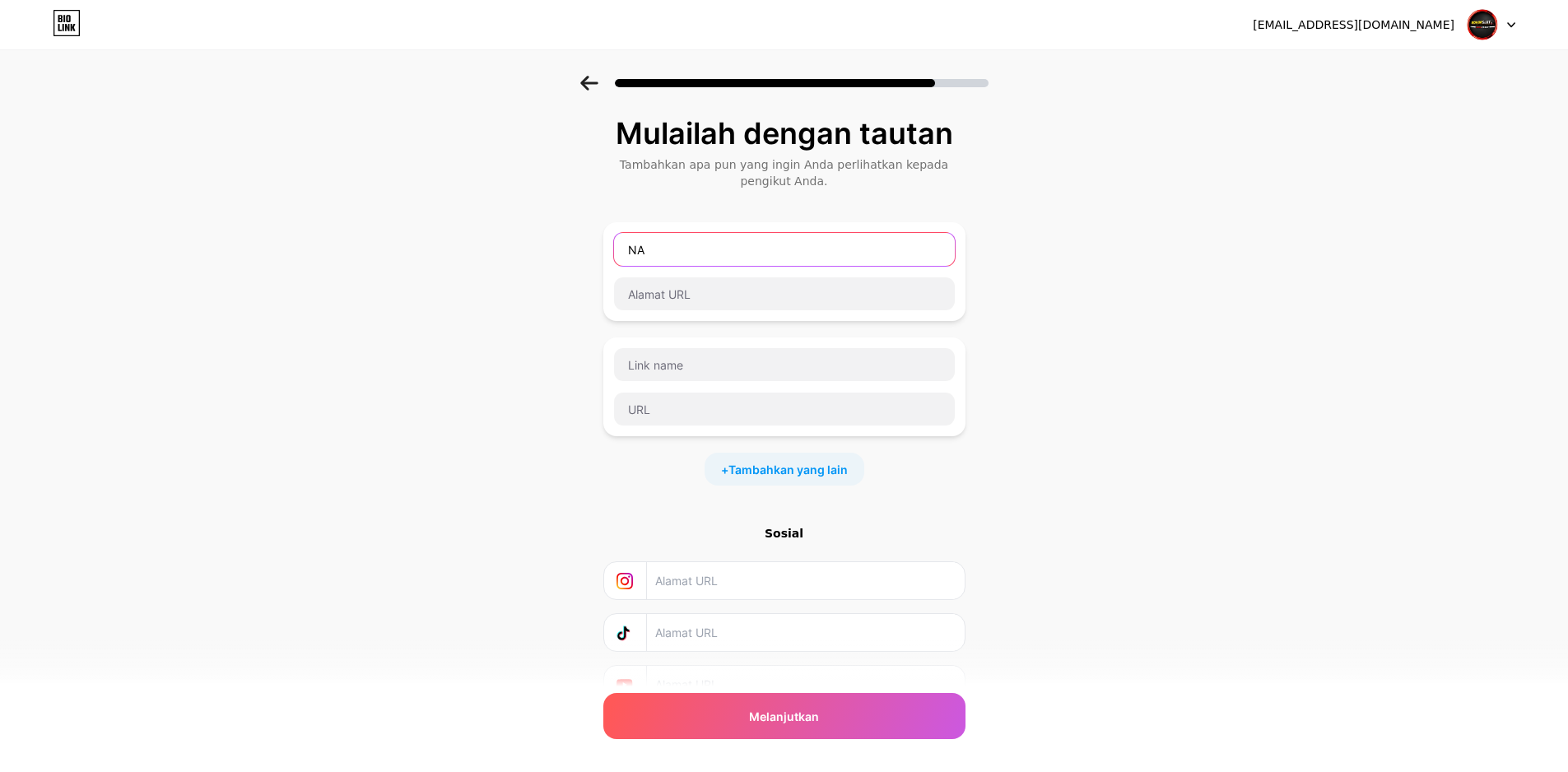
type input "N"
type input "G"
type input "[PERSON_NAME]"
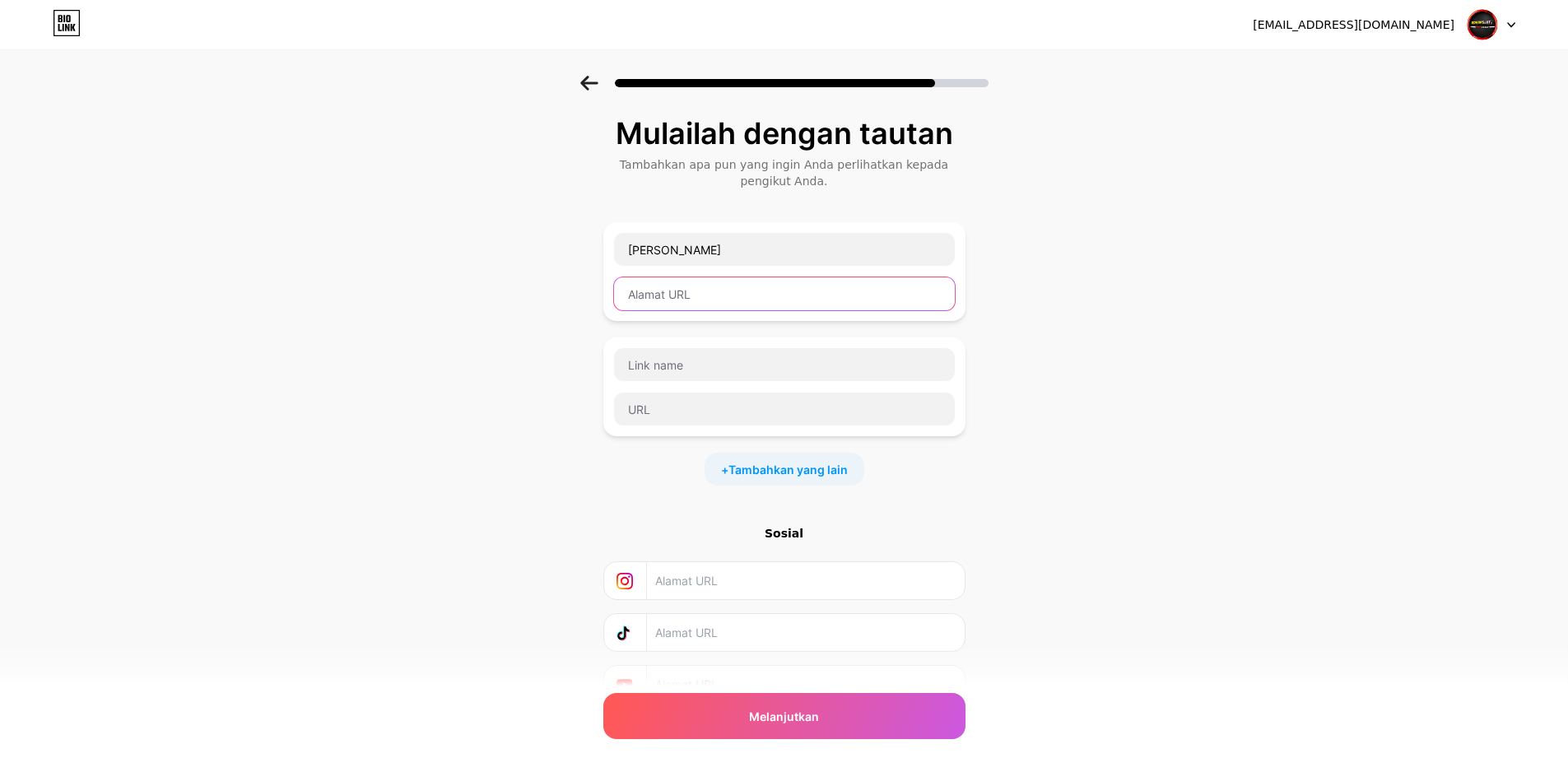
click at [716, 284] on input "text" at bounding box center [784, 293] width 340 height 33
paste input "[EMAIL_ADDRESS][DOMAIN_NAME]"
type input "[EMAIL_ADDRESS][DOMAIN_NAME]"
drag, startPoint x: 771, startPoint y: 294, endPoint x: 568, endPoint y: 285, distance: 203.2
click at [568, 285] on div "Mulailah dengan tautan Tambahkan apa pun yang ingin Anda perlihatkan kepada pen…" at bounding box center [784, 430] width 1568 height 710
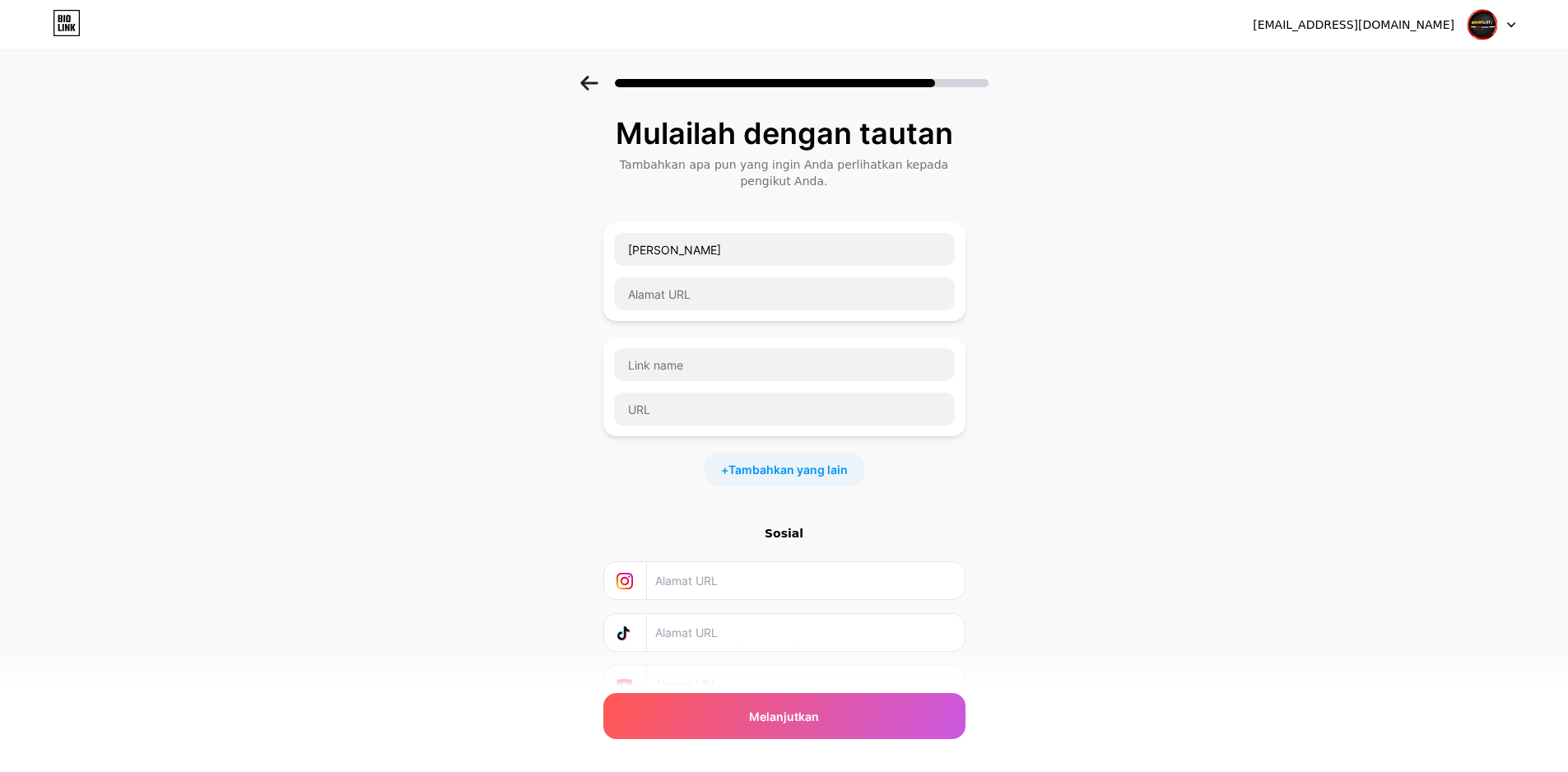
click at [682, 346] on div at bounding box center [785, 386] width 362 height 99
click at [679, 360] on input "text" at bounding box center [784, 364] width 340 height 33
paste input "[URL][DOMAIN_NAME]"
type input "[URL][DOMAIN_NAME]"
click at [746, 280] on input "text" at bounding box center [784, 293] width 340 height 33
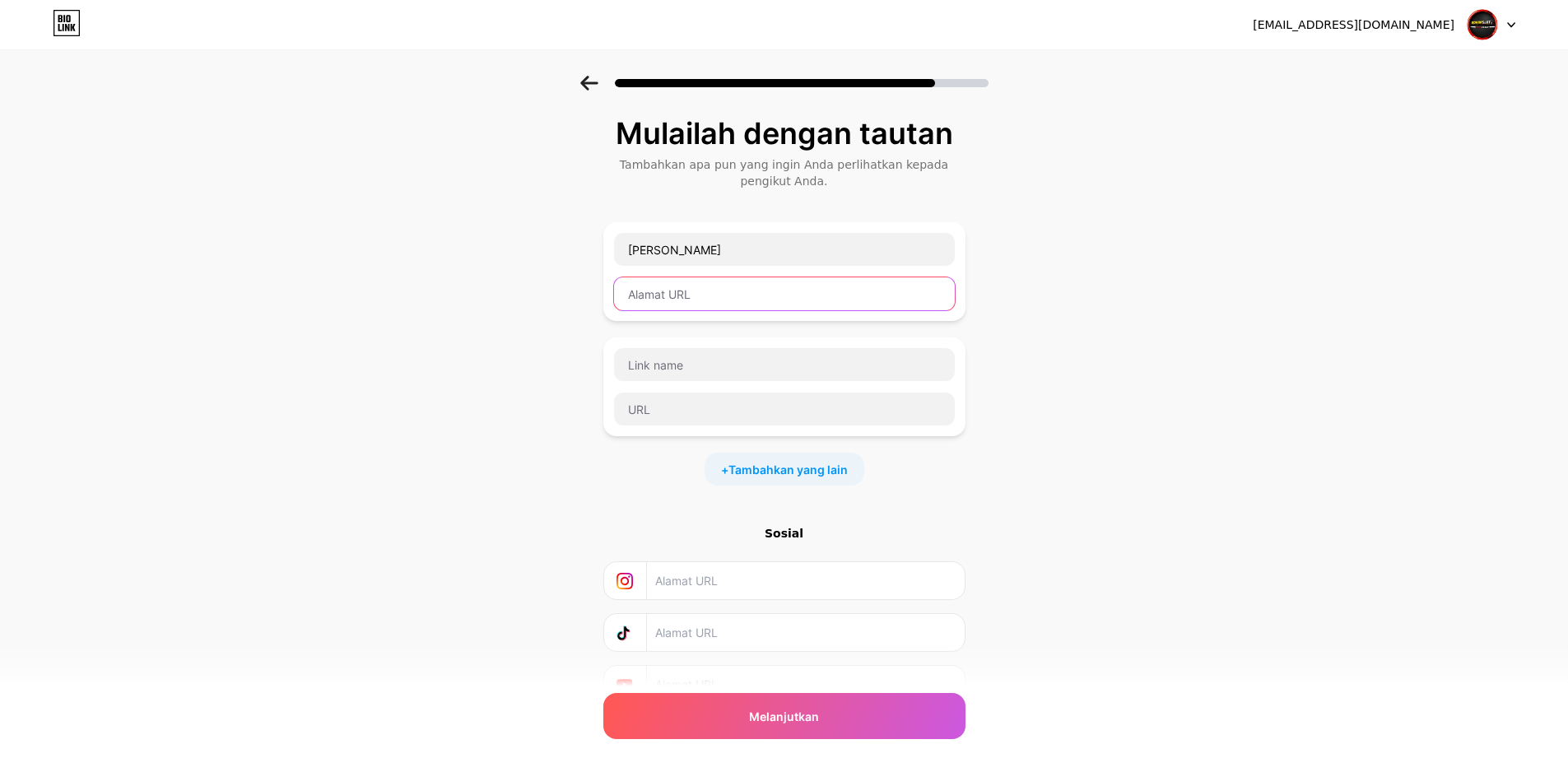
paste input "[URL][DOMAIN_NAME]"
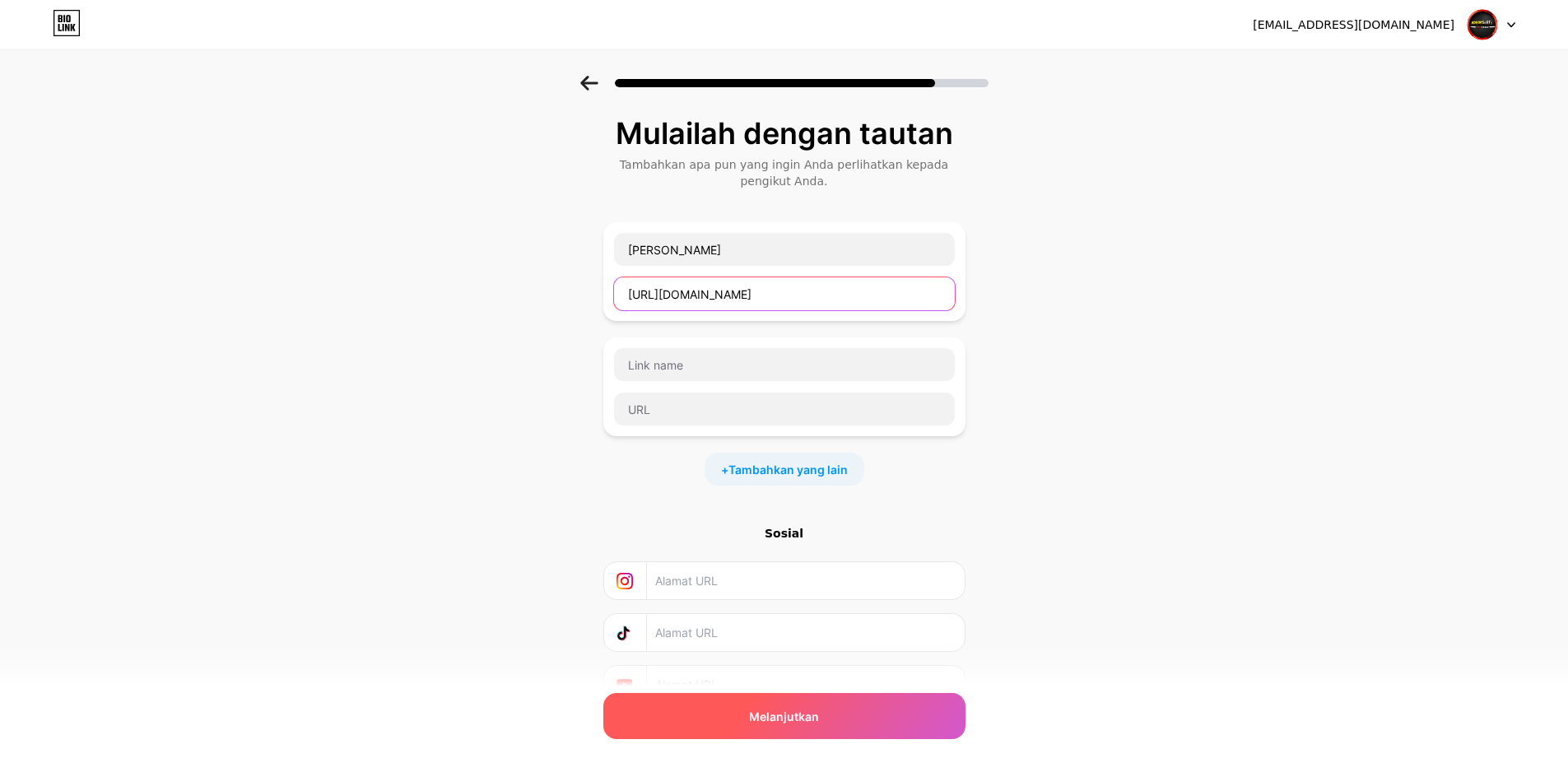
type input "[URL][DOMAIN_NAME]"
click at [849, 714] on div "Melanjutkan" at bounding box center [785, 715] width 362 height 46
click at [857, 719] on div "Melanjutkan" at bounding box center [785, 715] width 362 height 46
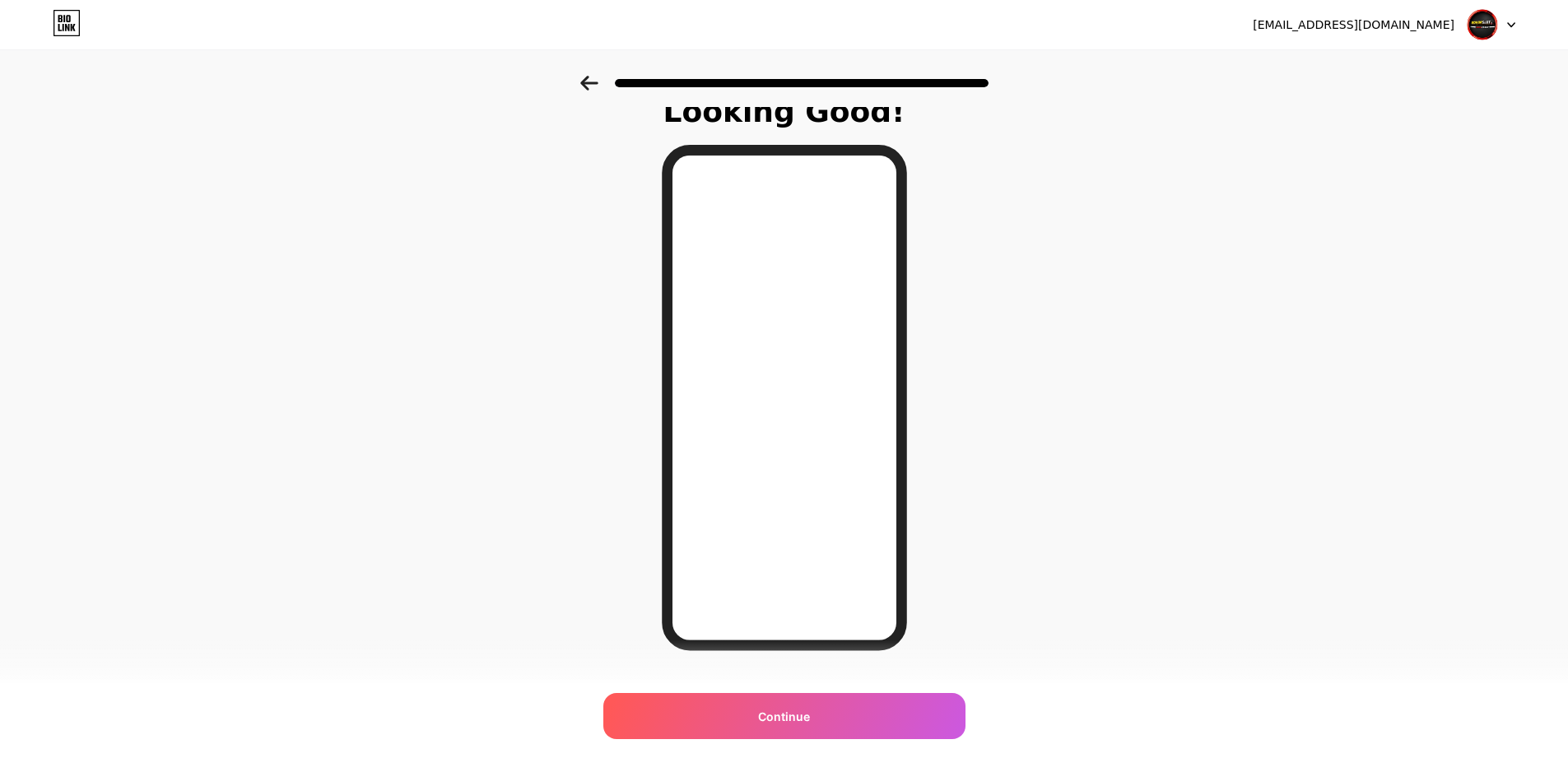
scroll to position [55, 0]
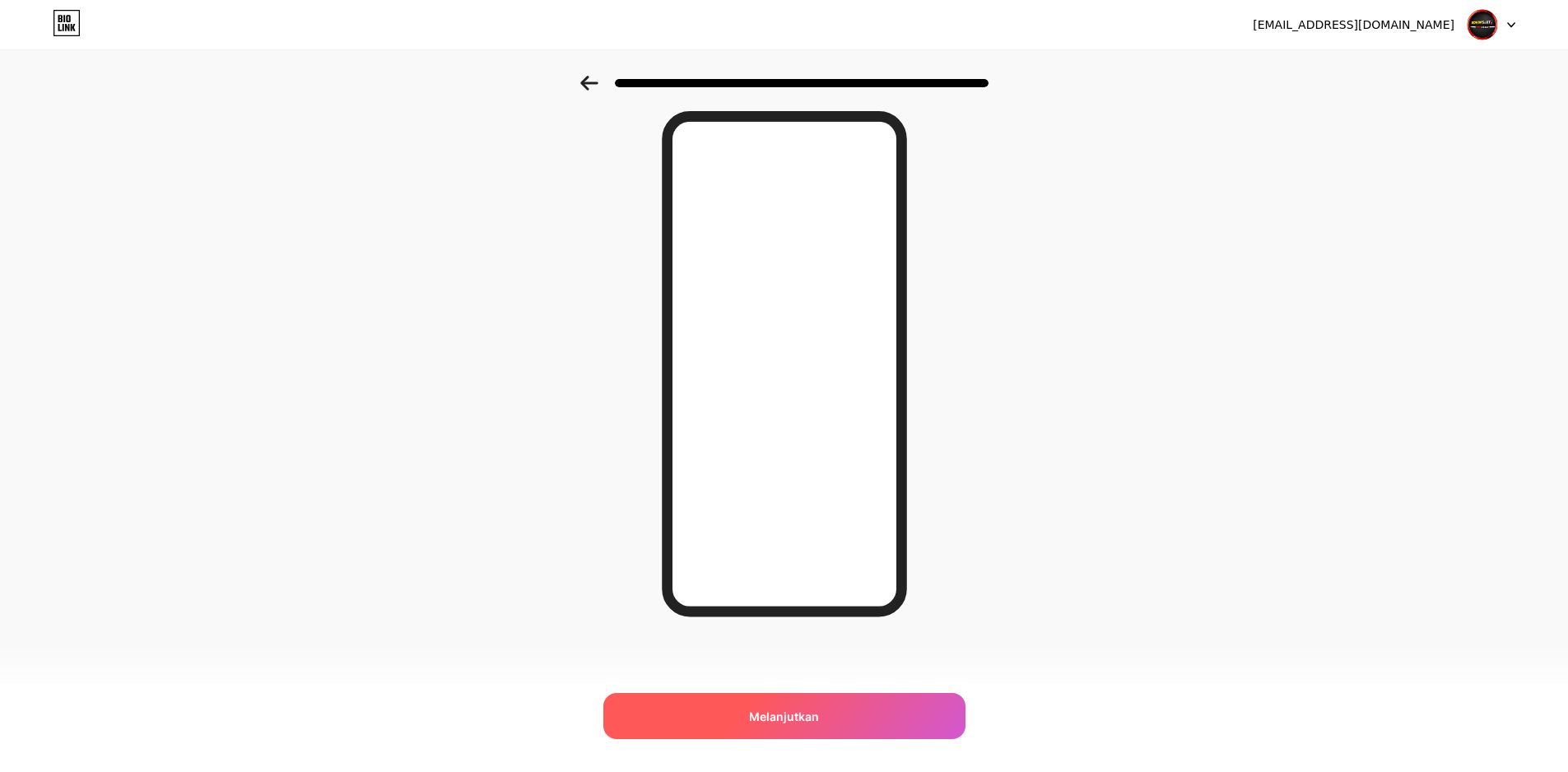
click at [883, 707] on div "Melanjutkan" at bounding box center [785, 715] width 362 height 46
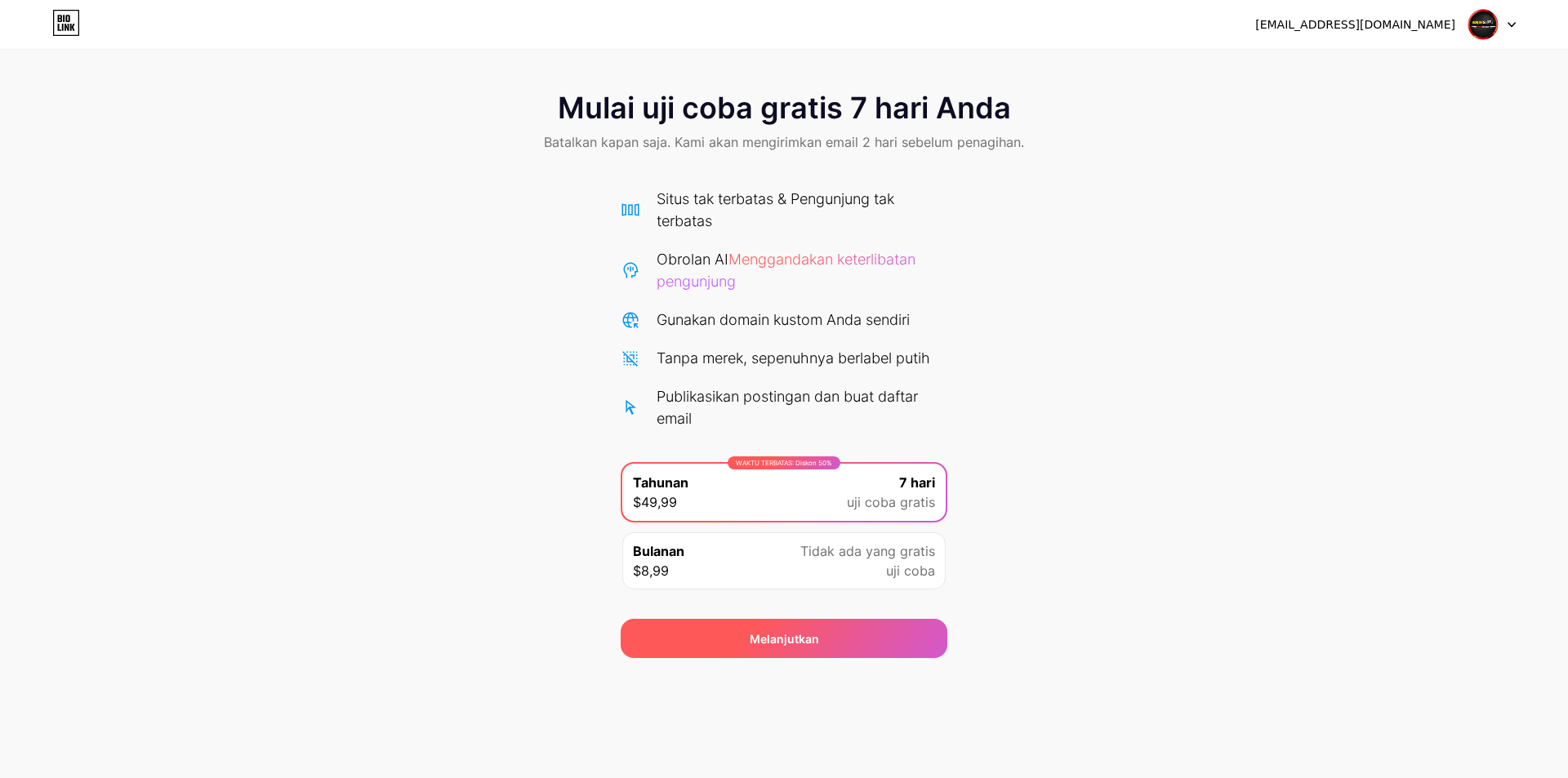
click at [887, 641] on div "Melanjutkan" at bounding box center [784, 638] width 327 height 39
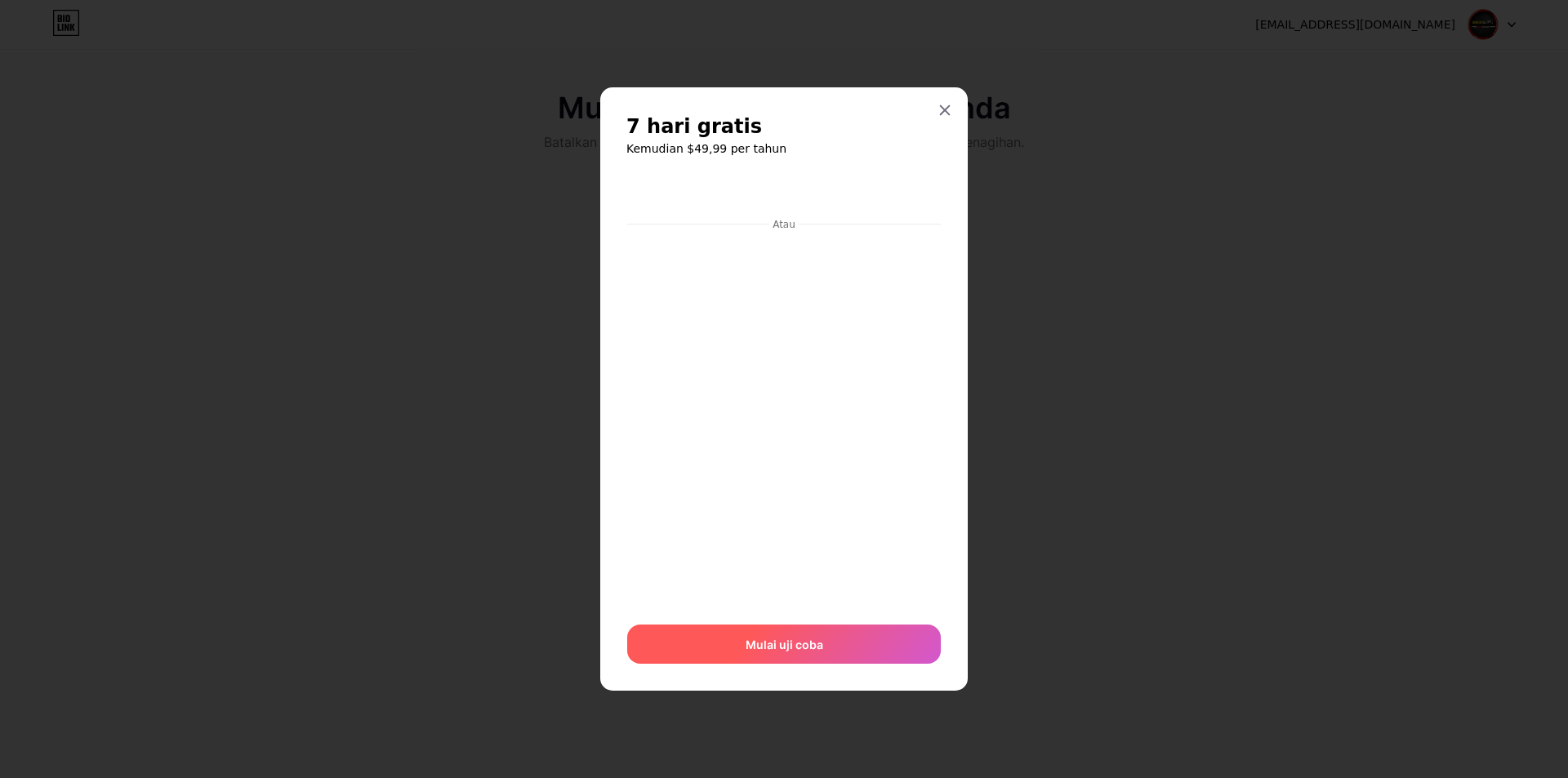
click at [846, 643] on div "Mulai uji coba" at bounding box center [784, 644] width 314 height 39
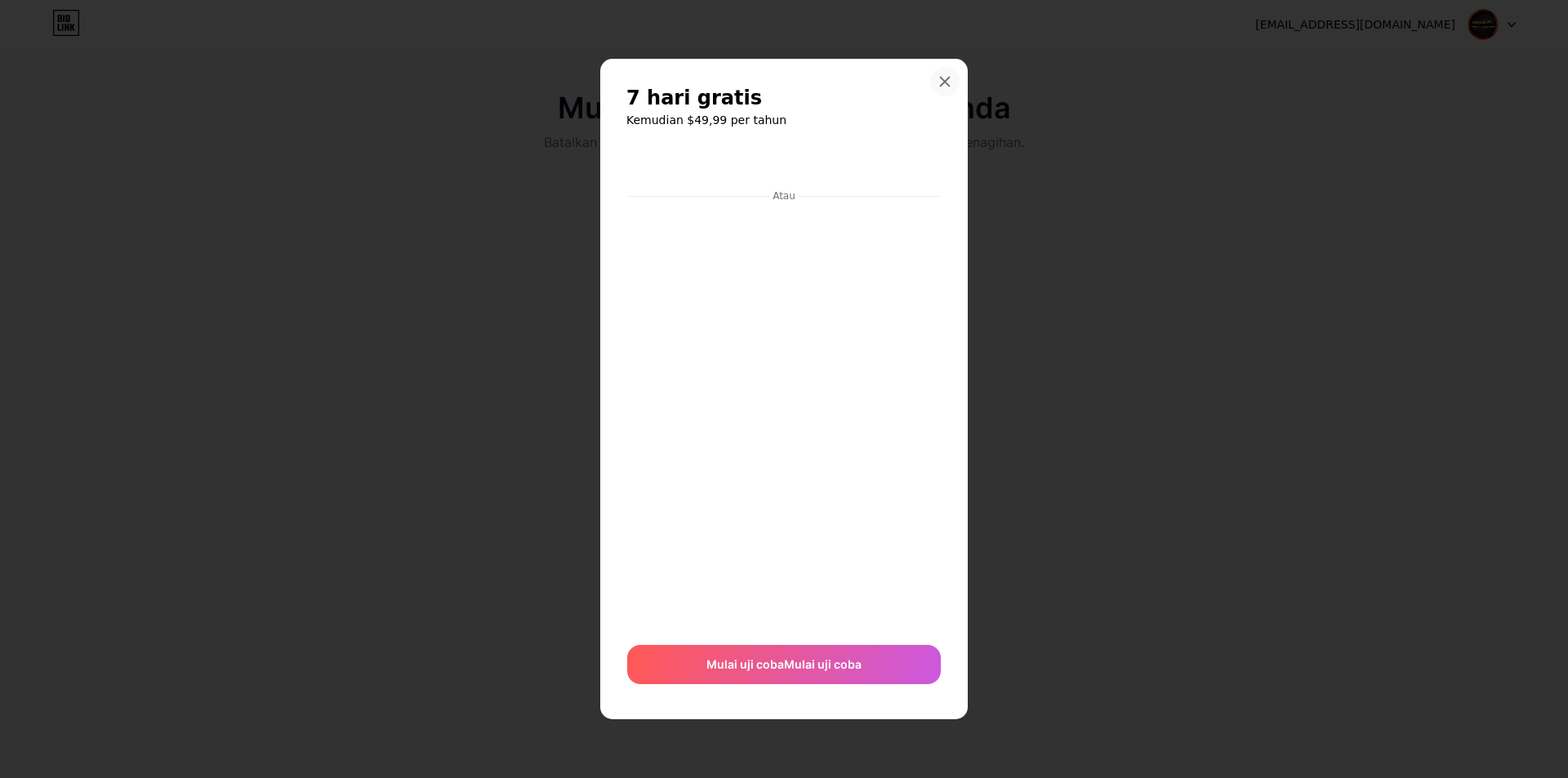
click at [947, 87] on icon at bounding box center [945, 82] width 13 height 13
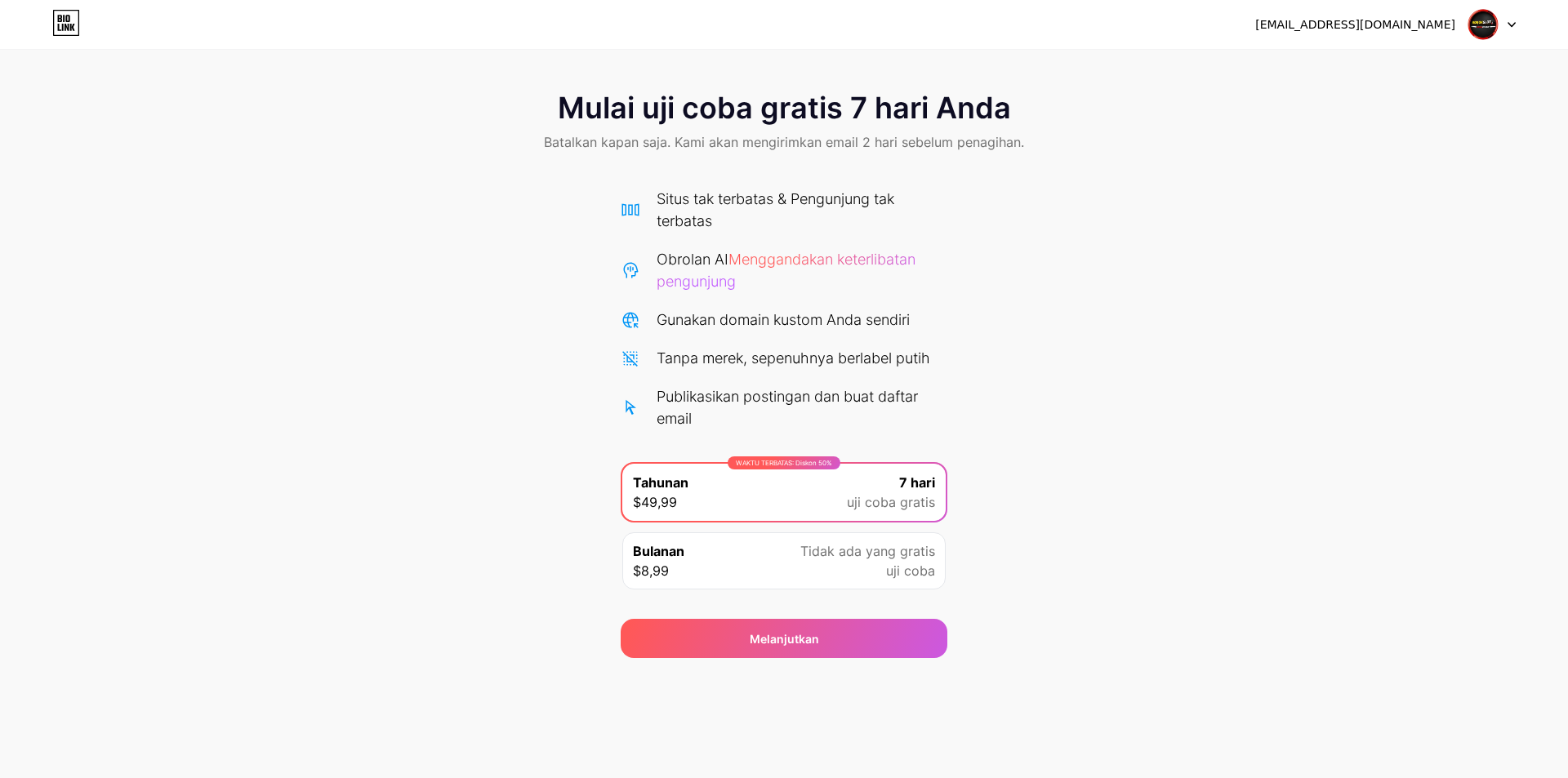
click at [764, 361] on font "Tanpa merek, sepenuhnya berlabel putih" at bounding box center [793, 358] width 274 height 17
click at [836, 561] on div "Tidak ada yang gratis uji coba" at bounding box center [868, 561] width 135 height 39
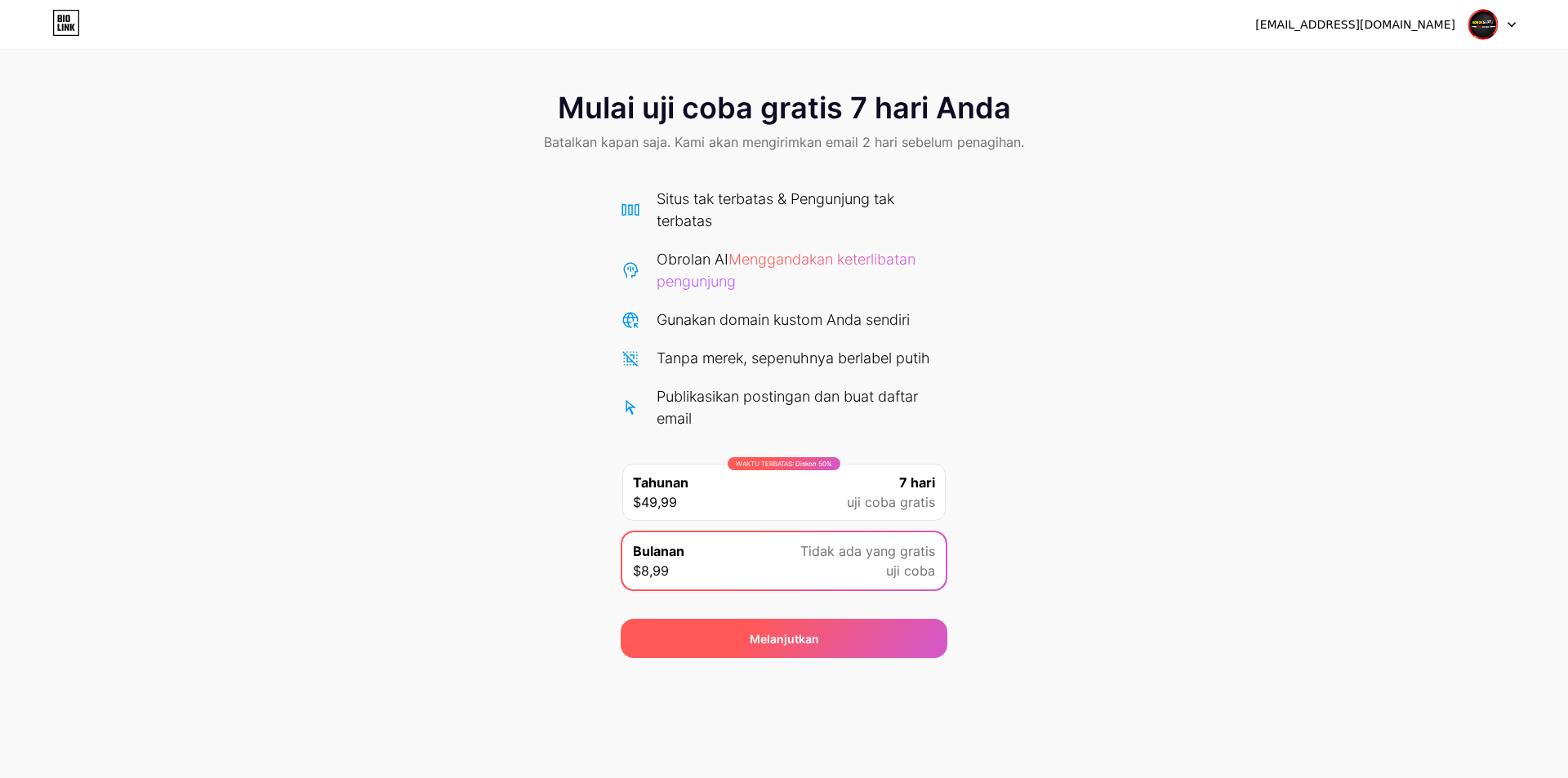
click at [898, 642] on div "Melanjutkan" at bounding box center [784, 638] width 327 height 39
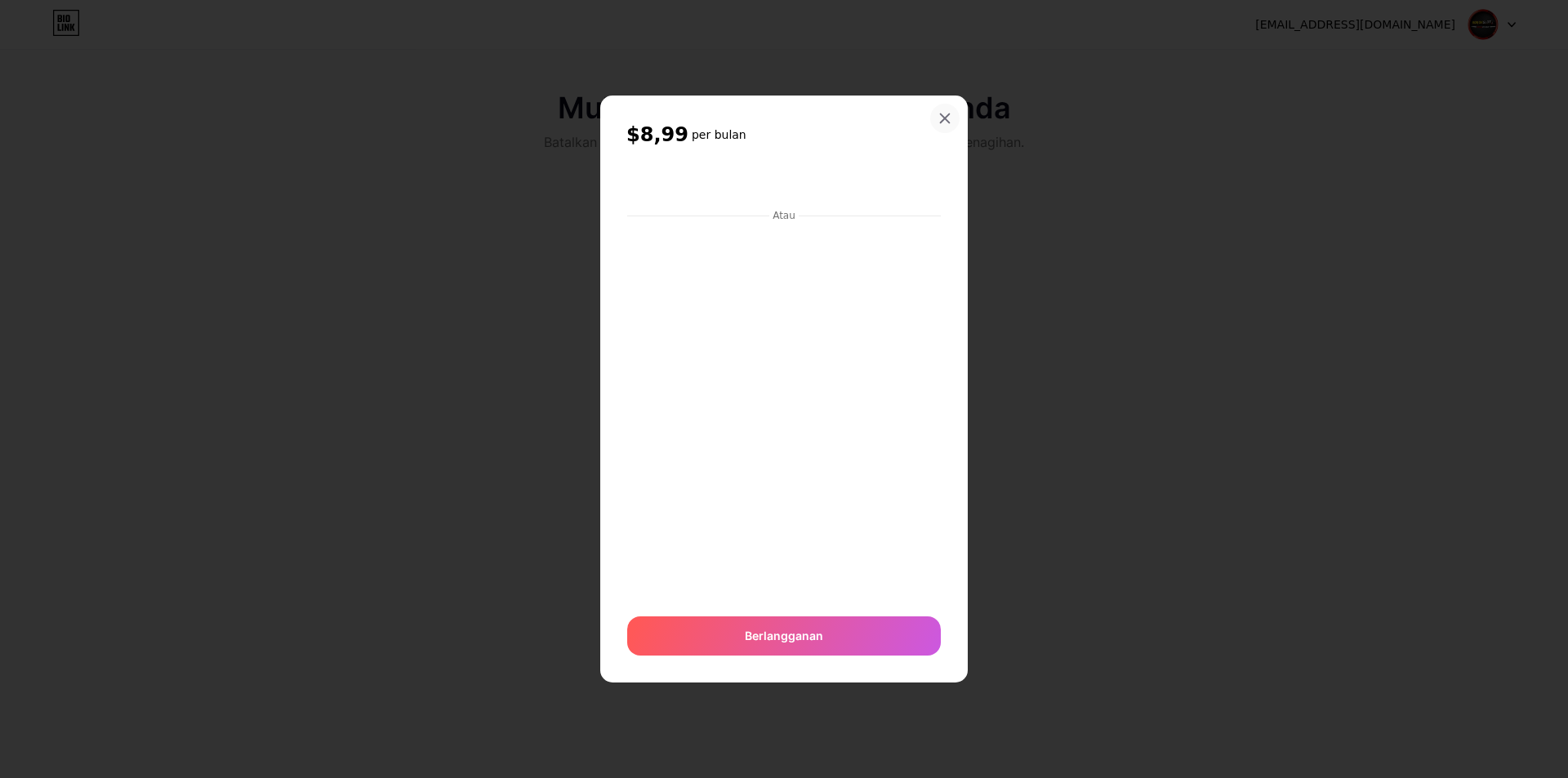
click at [932, 122] on div at bounding box center [944, 118] width 29 height 29
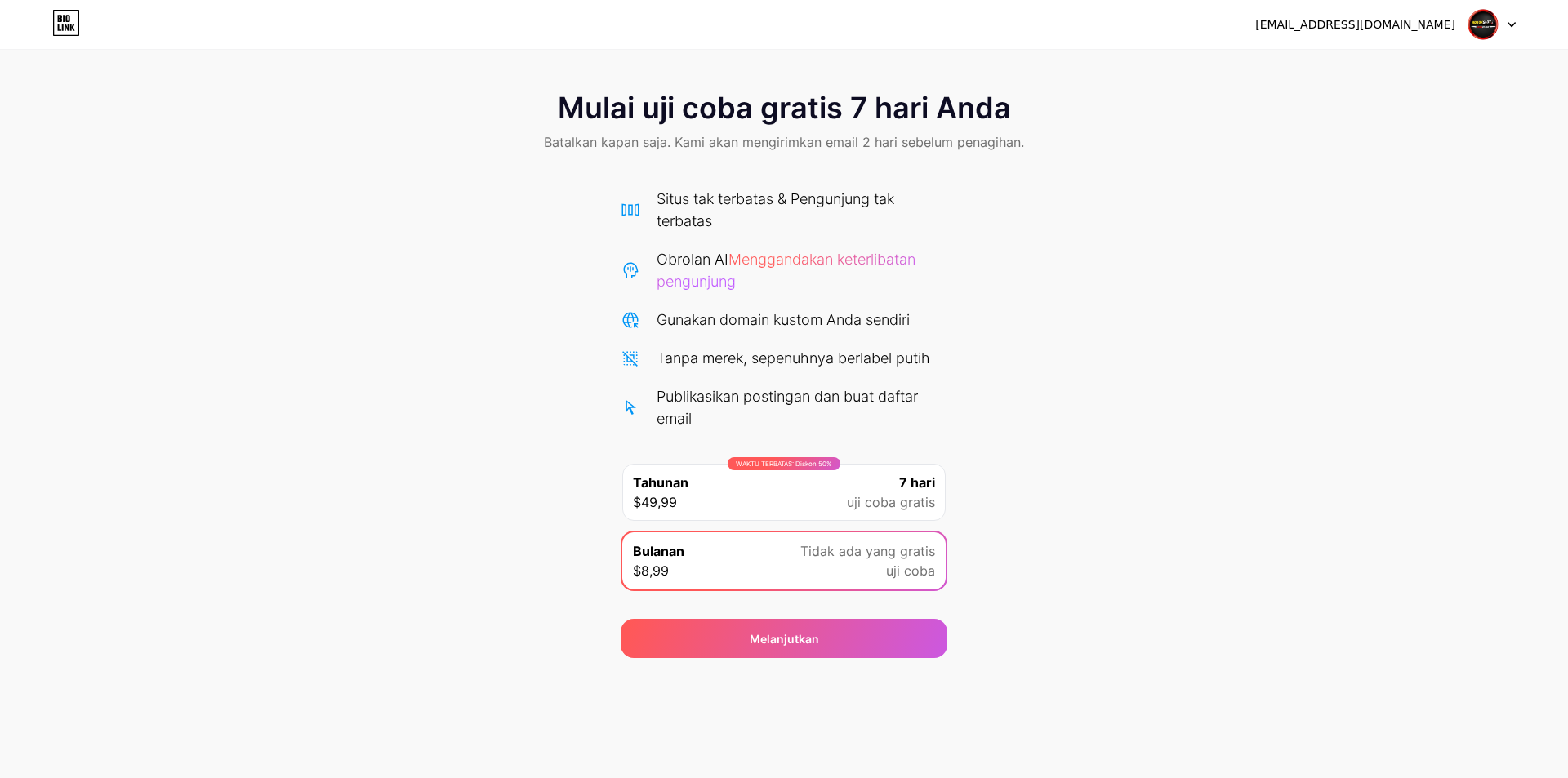
click at [909, 491] on span "7 hari" at bounding box center [917, 483] width 36 height 20
drag, startPoint x: 882, startPoint y: 628, endPoint x: 1120, endPoint y: 511, distance: 265.2
click at [1116, 522] on div "Mulai uji coba gratis 7 hari Anda Batalkan kapan saja. Kami akan mengirimkan em…" at bounding box center [784, 366] width 1568 height 583
click at [746, 399] on font "Publikasikan postingan dan buat daftar email" at bounding box center [787, 407] width 261 height 39
drag, startPoint x: 760, startPoint y: 205, endPoint x: 1140, endPoint y: 134, distance: 386.6
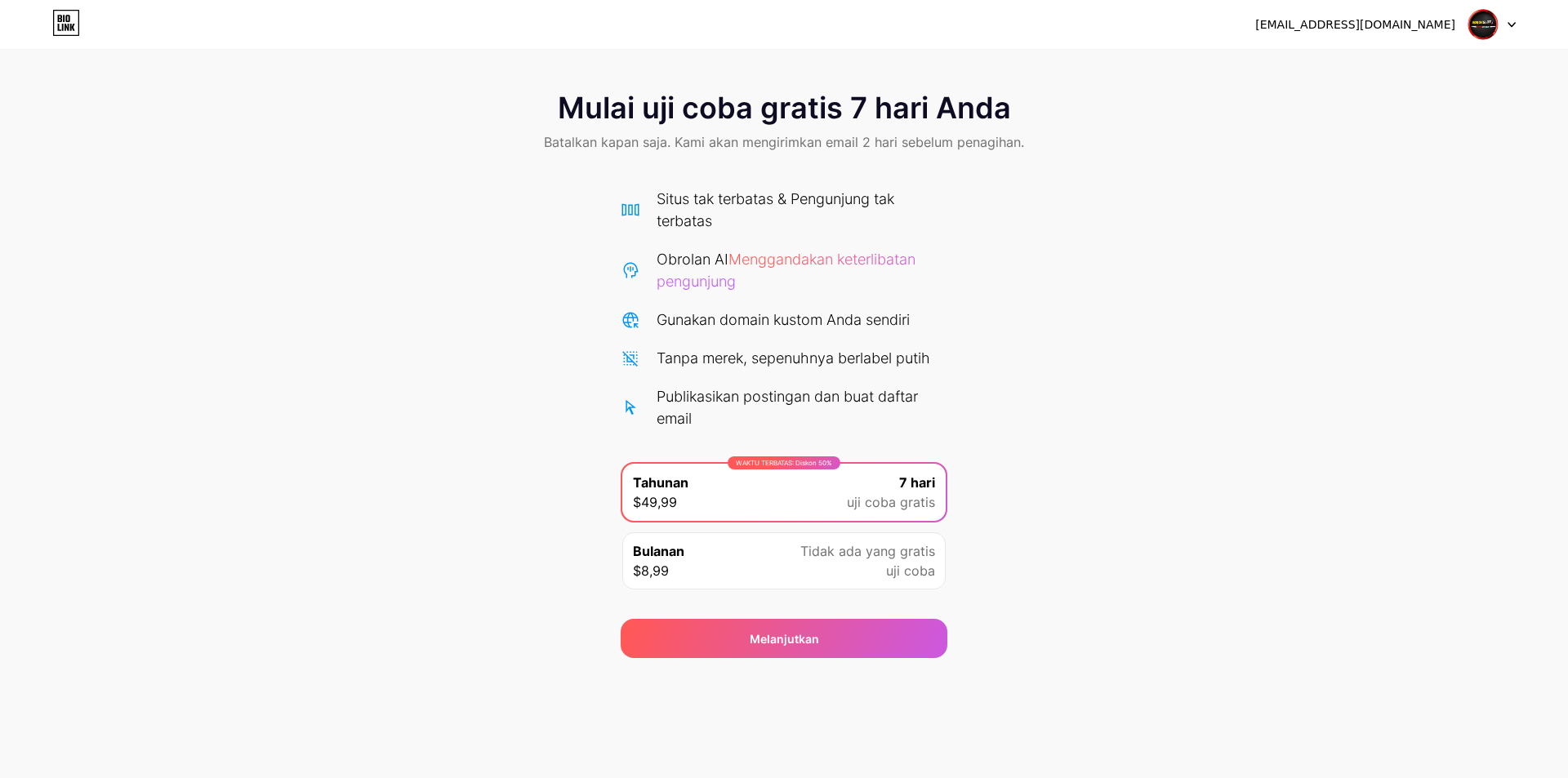
click at [759, 203] on font "Situs tak terbatas & Pengunjung tak terbatas" at bounding box center [775, 210] width 238 height 39
click at [1496, 28] on img at bounding box center [1482, 24] width 31 height 31
click at [70, 29] on icon at bounding box center [72, 27] width 5 height 7
drag, startPoint x: 902, startPoint y: 625, endPoint x: 1016, endPoint y: 494, distance: 173.7
click at [1031, 553] on div "Mulai uji coba gratis 7 hari Anda Batalkan kapan saja. Kami akan mengirimkan em…" at bounding box center [784, 366] width 1568 height 583
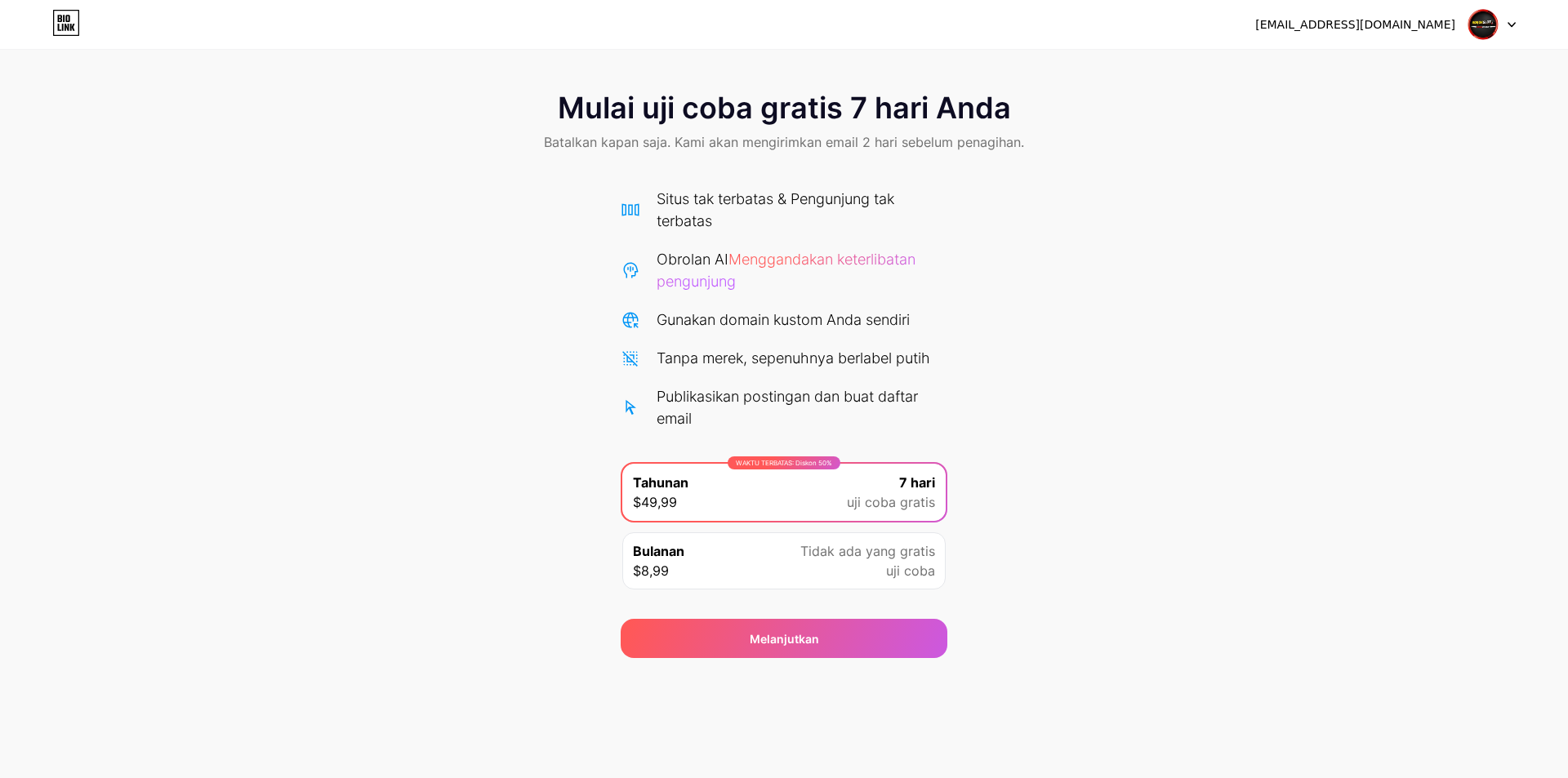
click at [718, 206] on font "Situs tak terbatas & Pengunjung tak terbatas" at bounding box center [775, 210] width 238 height 39
click at [725, 203] on font "Situs tak terbatas & Pengunjung tak terbatas" at bounding box center [775, 210] width 238 height 39
click at [725, 202] on font "Situs tak terbatas & Pengunjung tak terbatas" at bounding box center [775, 210] width 238 height 39
click at [726, 201] on font "Situs tak terbatas & Pengunjung tak terbatas" at bounding box center [775, 210] width 238 height 39
click at [1136, 460] on div "Mulai uji coba gratis 7 hari Anda Batalkan kapan saja. Kami akan mengirimkan em…" at bounding box center [784, 366] width 1568 height 583
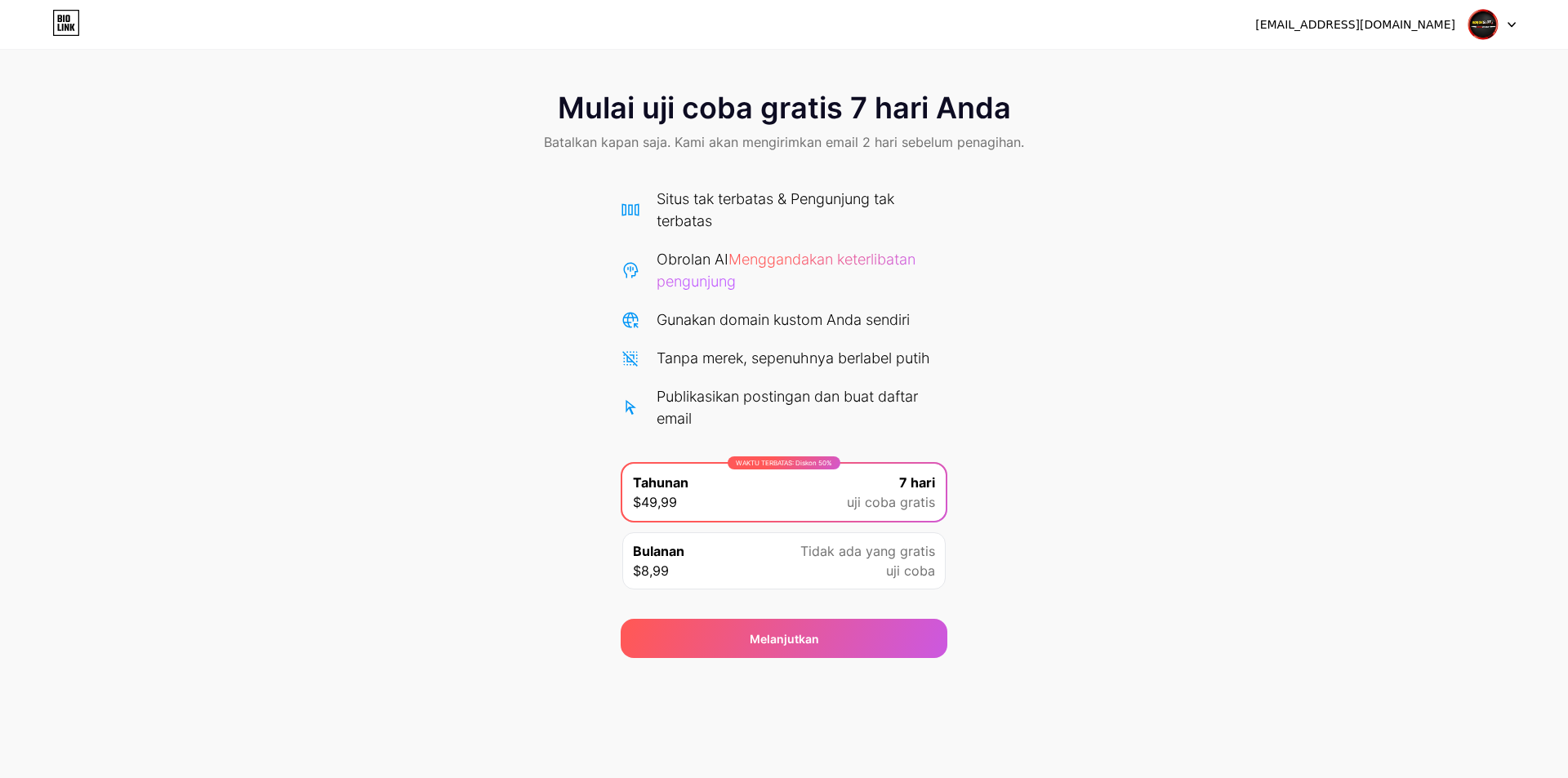
click at [1132, 462] on div "Mulai uji coba gratis 7 hari Anda Batalkan kapan saja. Kami akan mengirimkan em…" at bounding box center [784, 366] width 1568 height 583
click at [1128, 460] on div "Mulai uji coba gratis 7 hari Anda Batalkan kapan saja. Kami akan mengirimkan em…" at bounding box center [784, 366] width 1568 height 583
click at [1124, 458] on div "Mulai uji coba gratis 7 hari Anda Batalkan kapan saja. Kami akan mengirimkan em…" at bounding box center [784, 366] width 1568 height 583
click at [854, 638] on div "Melanjutkan" at bounding box center [784, 638] width 327 height 39
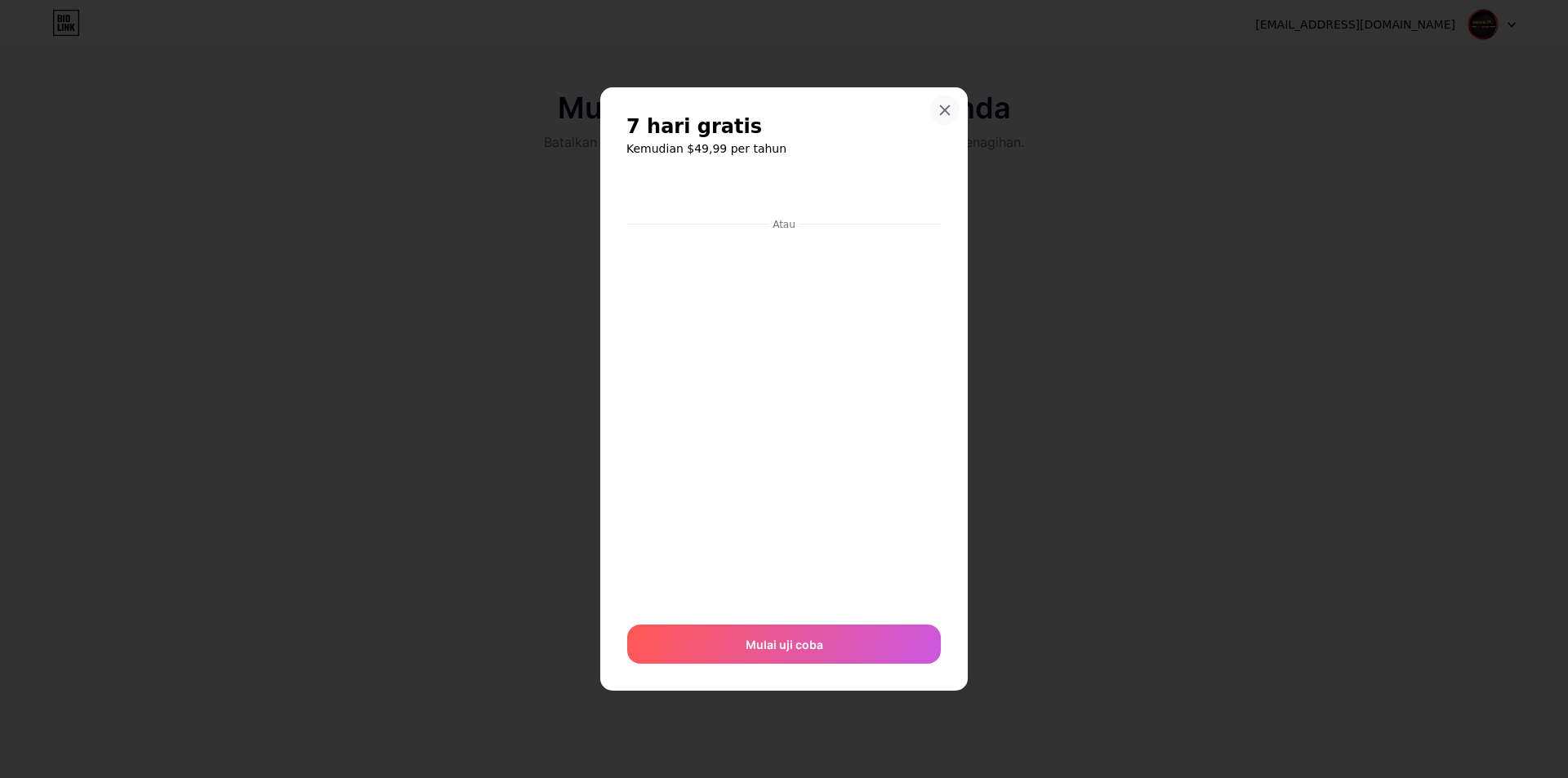
click at [938, 113] on icon at bounding box center [945, 111] width 13 height 13
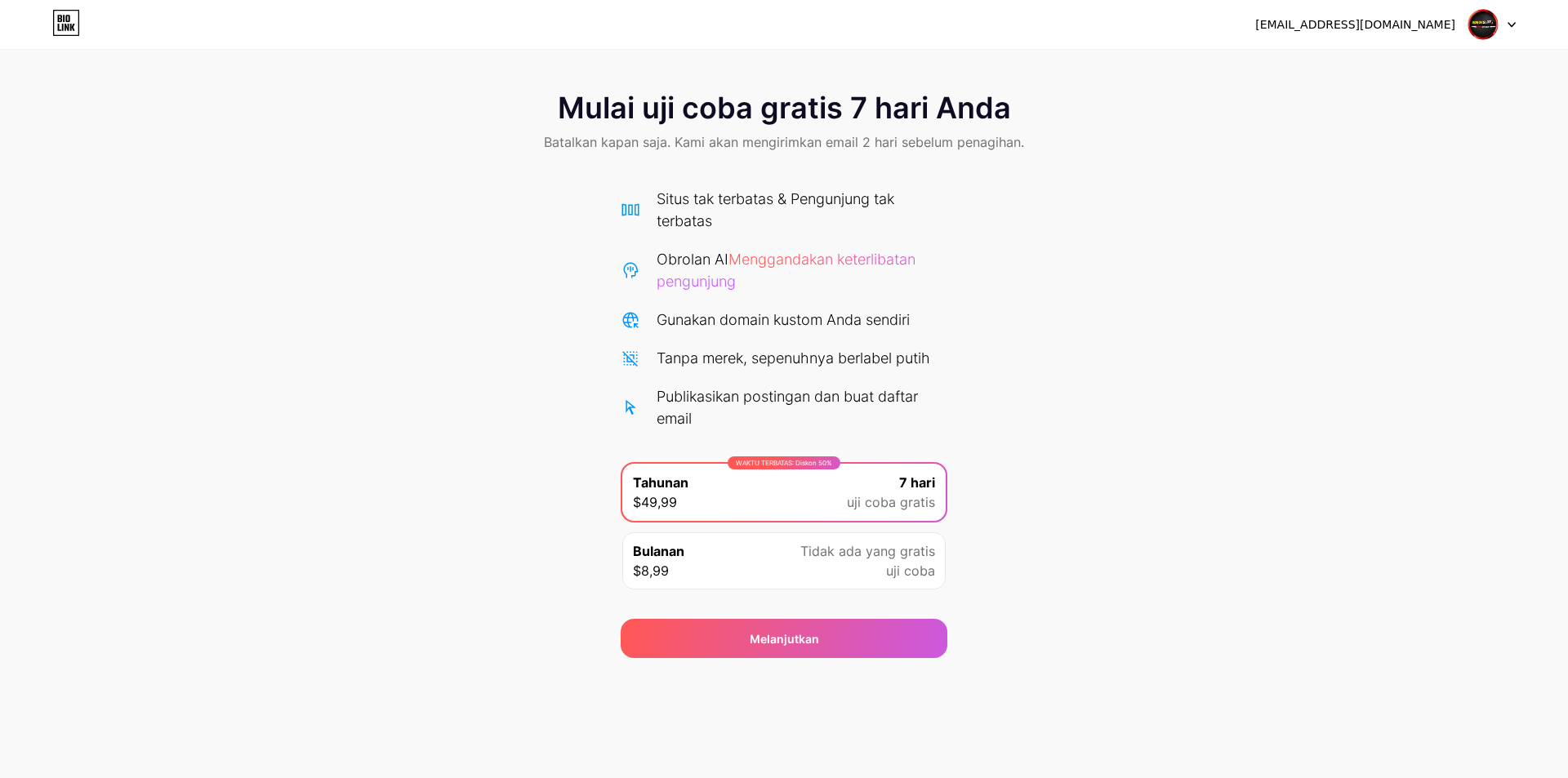
click at [686, 405] on div "Publikasikan postingan dan buat daftar email" at bounding box center [801, 407] width 290 height 44
click at [1516, 27] on div "[EMAIL_ADDRESS][DOMAIN_NAME] Keluar" at bounding box center [784, 24] width 1568 height 29
click at [1509, 24] on icon at bounding box center [1511, 25] width 8 height 6
click at [1410, 68] on li "Keluar" at bounding box center [1412, 67] width 202 height 44
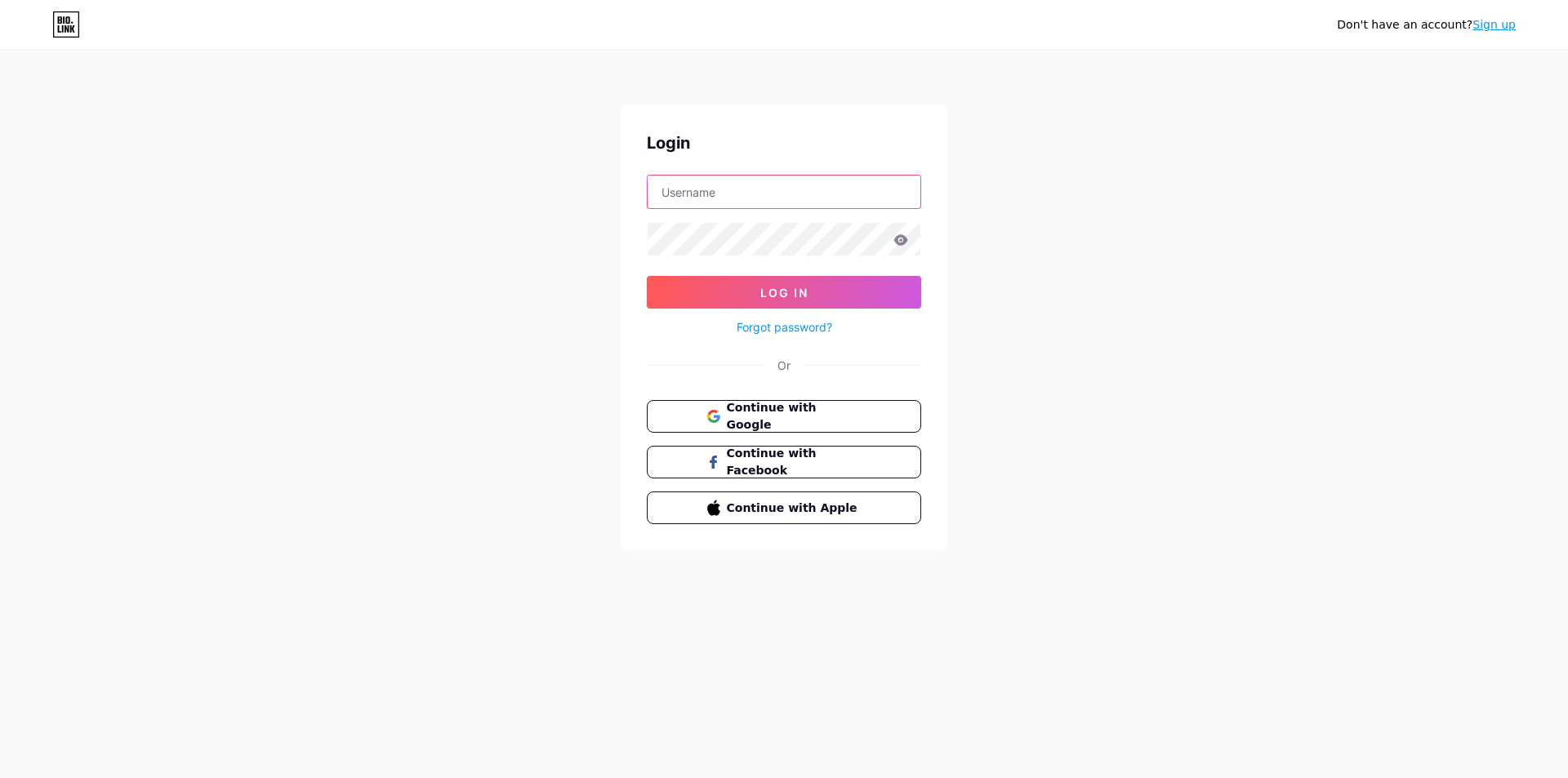
type input "[EMAIL_ADDRESS][DOMAIN_NAME]"
click at [820, 421] on font "Lanjutkan dengan Google" at bounding box center [784, 416] width 117 height 31
